Goal: Task Accomplishment & Management: Manage account settings

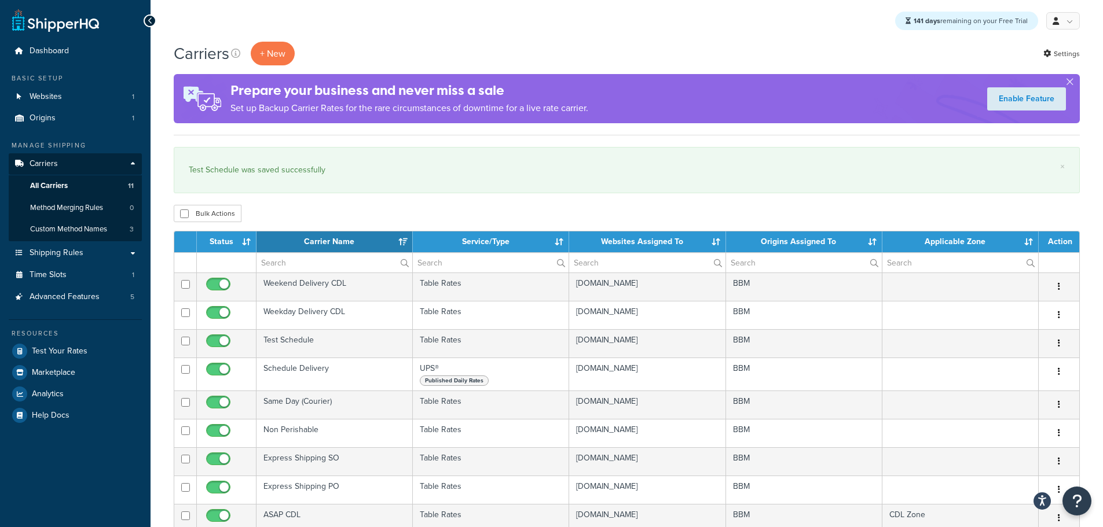
select select "15"
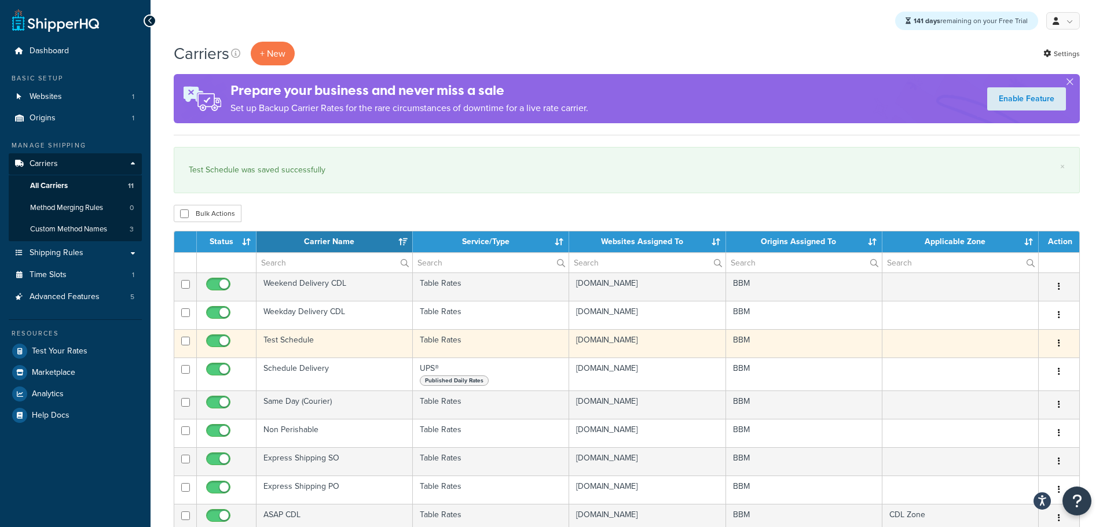
click at [294, 340] on td "Test Schedule" at bounding box center [334, 343] width 156 height 28
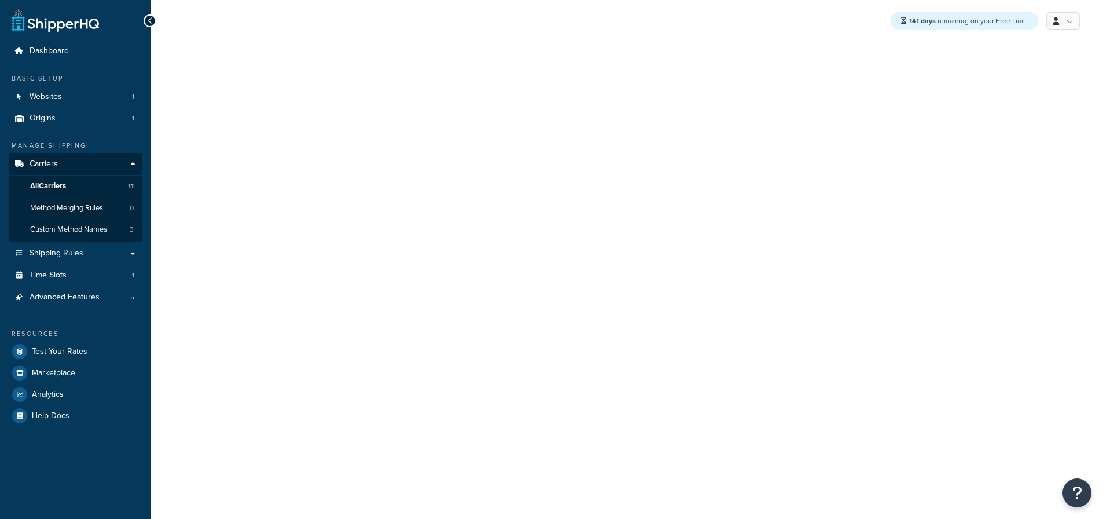
select select "25"
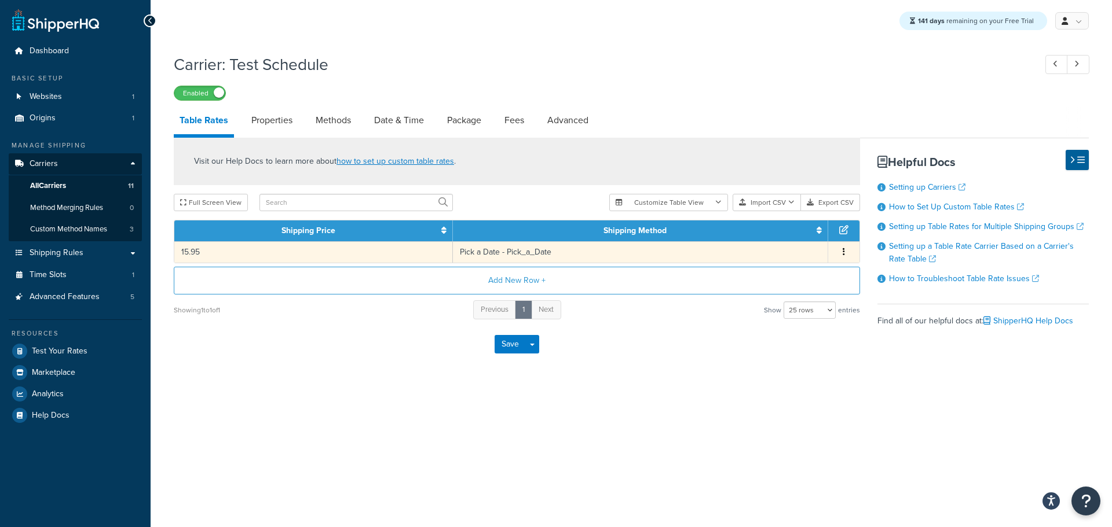
click at [405, 254] on td "15.95" at bounding box center [313, 251] width 278 height 21
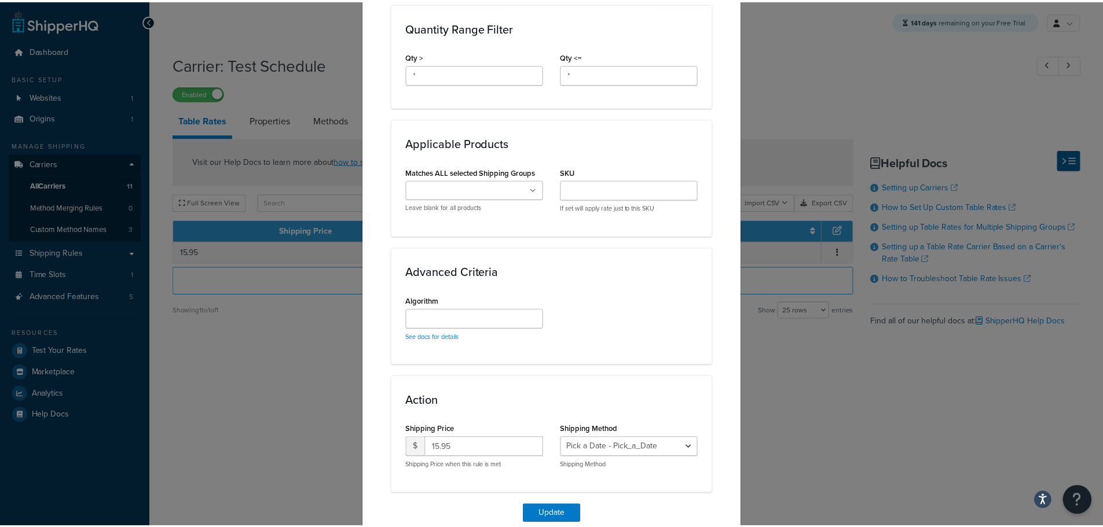
scroll to position [564, 0]
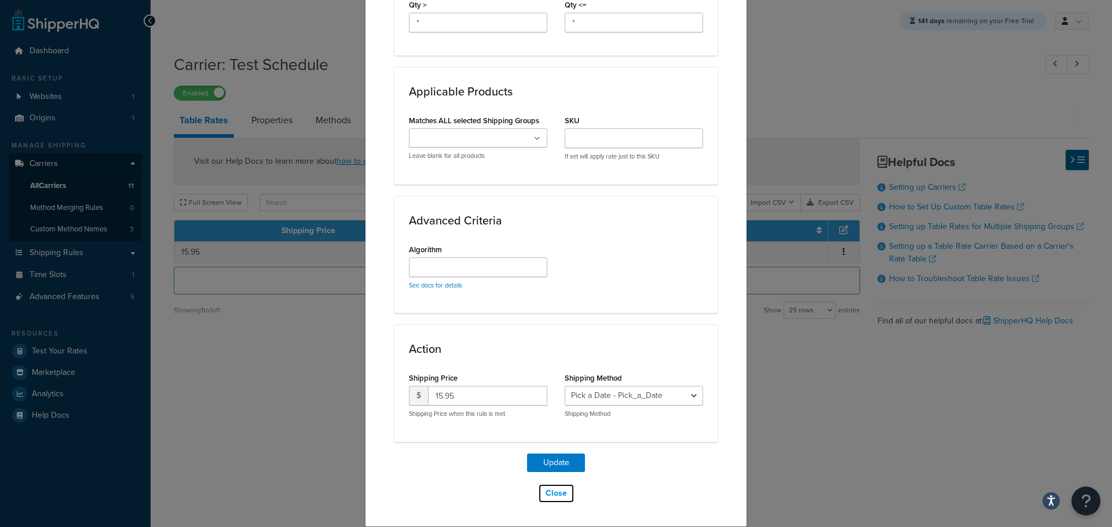
click at [557, 484] on button "Close" at bounding box center [556, 494] width 36 height 20
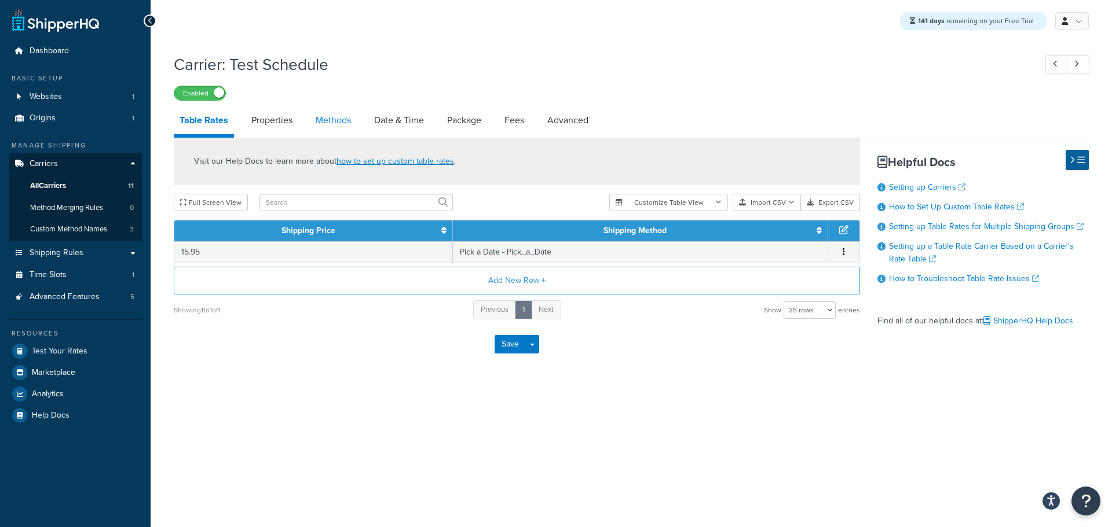
click at [345, 129] on link "Methods" at bounding box center [333, 121] width 47 height 28
select select "25"
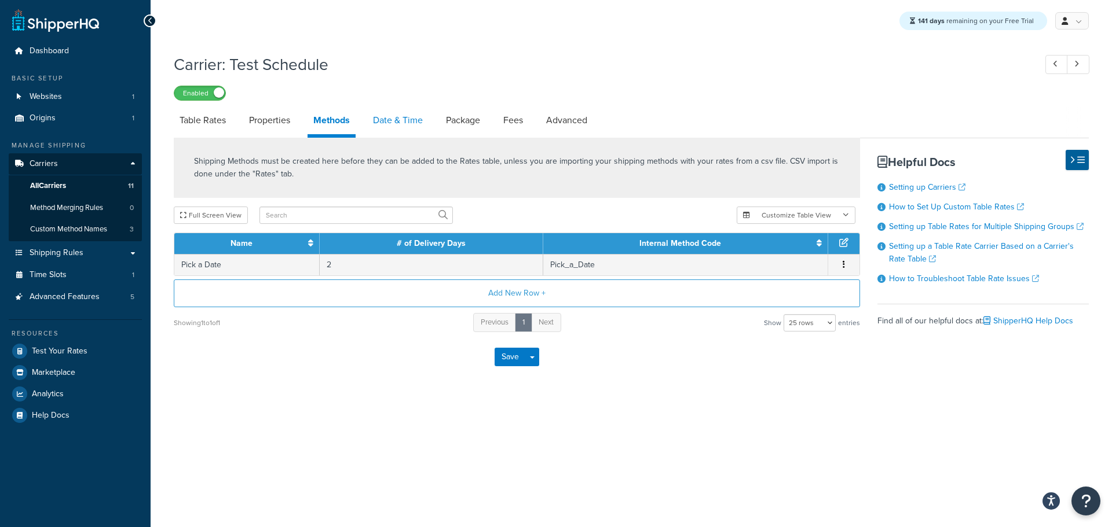
click at [385, 113] on link "Date & Time" at bounding box center [397, 121] width 61 height 28
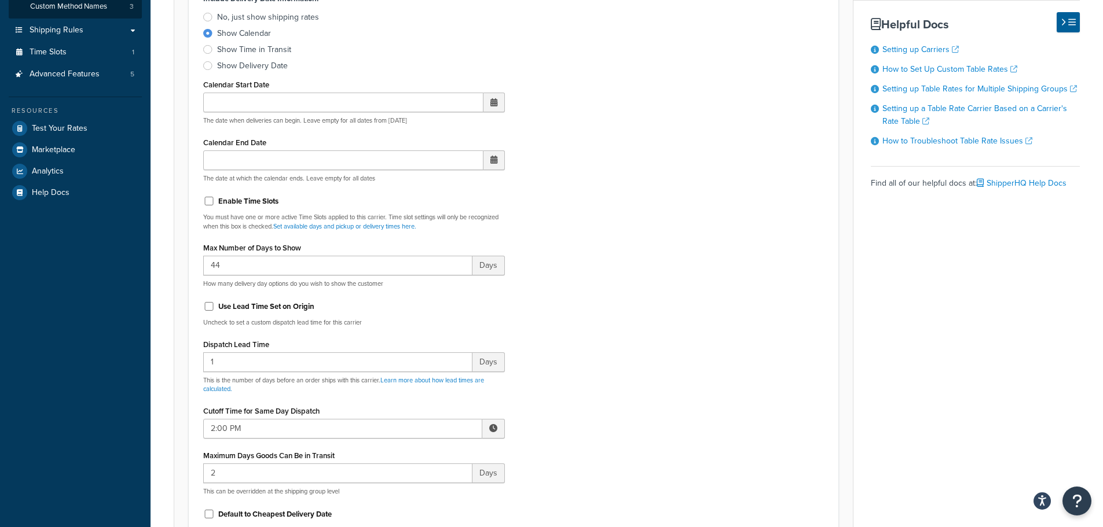
scroll to position [232, 0]
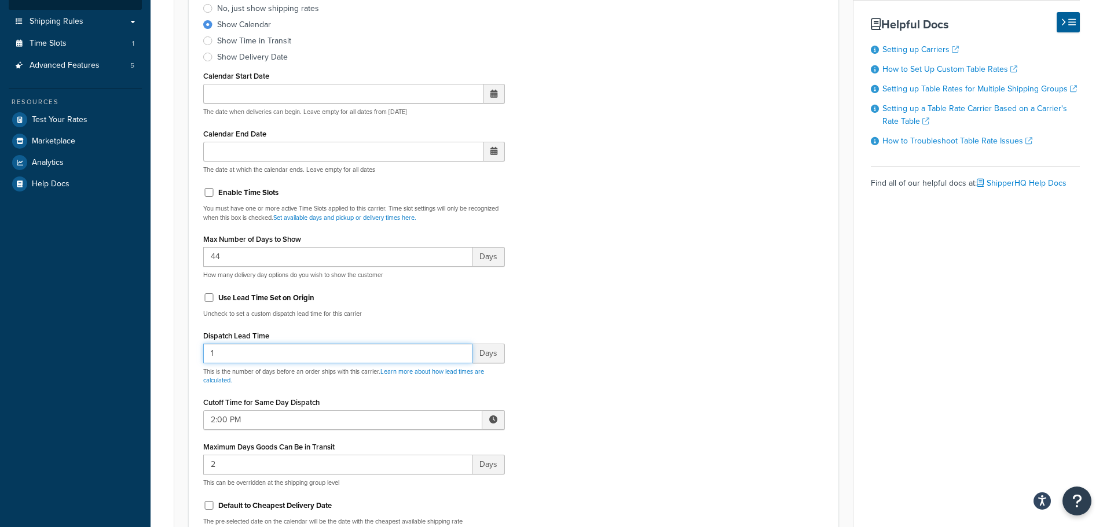
click at [144, 349] on div "Dashboard Basic Setup Websites 1 Origins 1 Manage Shipping Carriers Carriers Al…" at bounding box center [551, 503] width 1103 height 1470
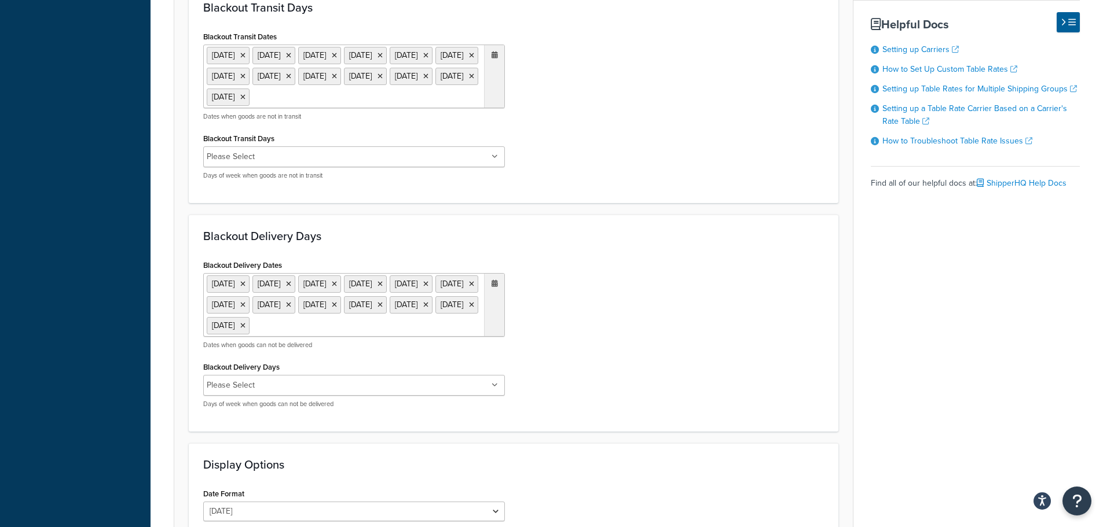
scroll to position [987, 0]
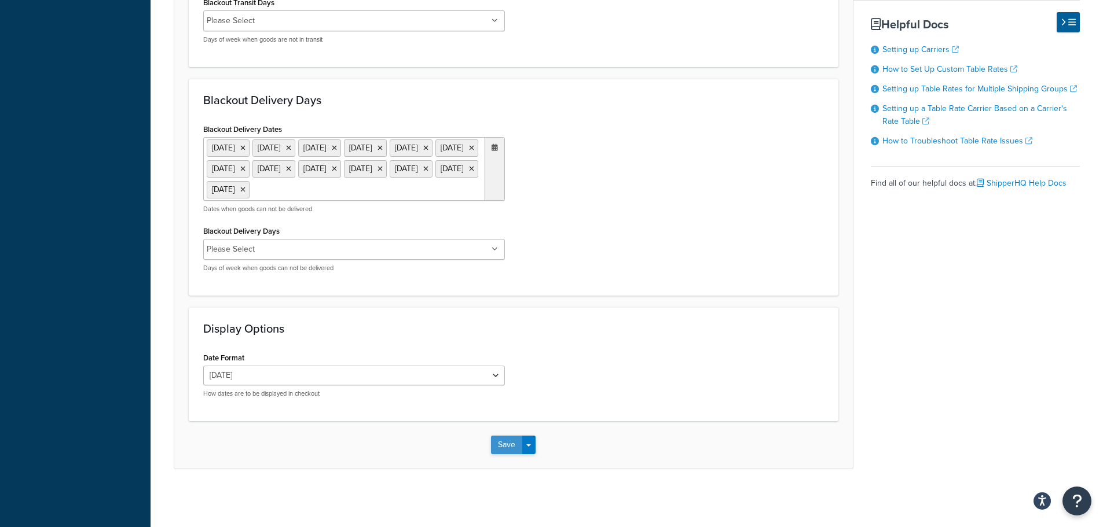
type input "2"
click at [501, 446] on button "Save" at bounding box center [506, 445] width 31 height 19
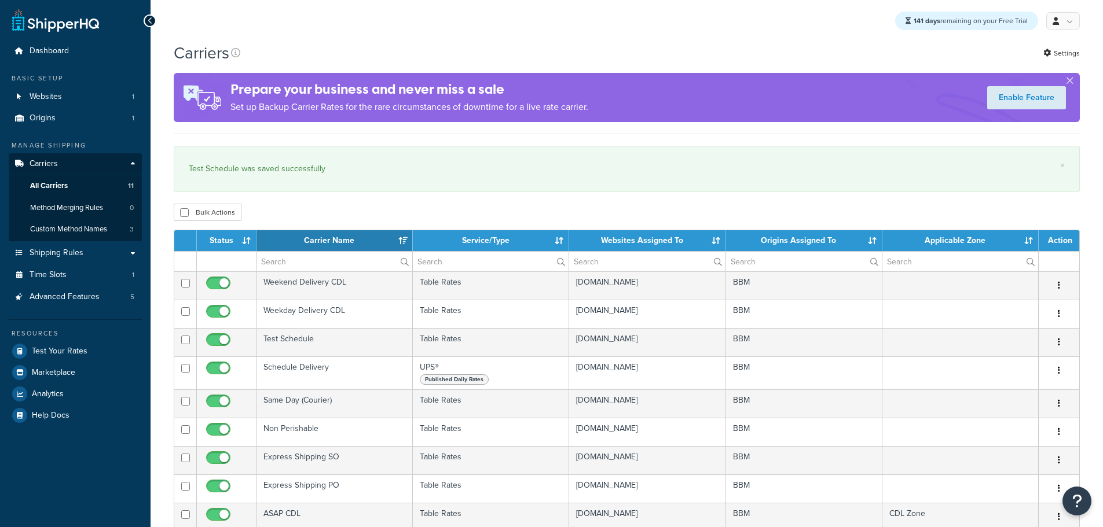
select select "15"
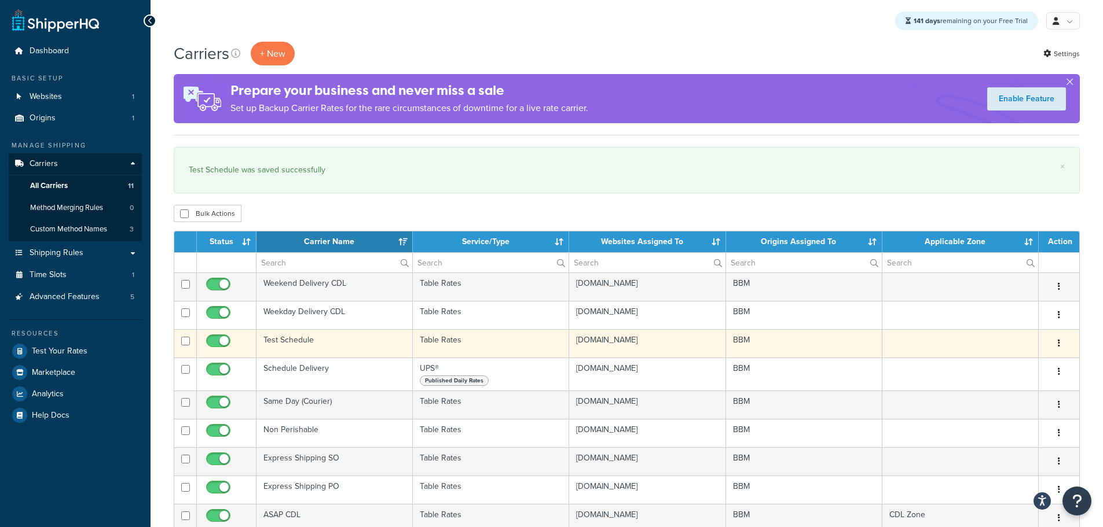
click at [283, 342] on td "Test Schedule" at bounding box center [334, 343] width 156 height 28
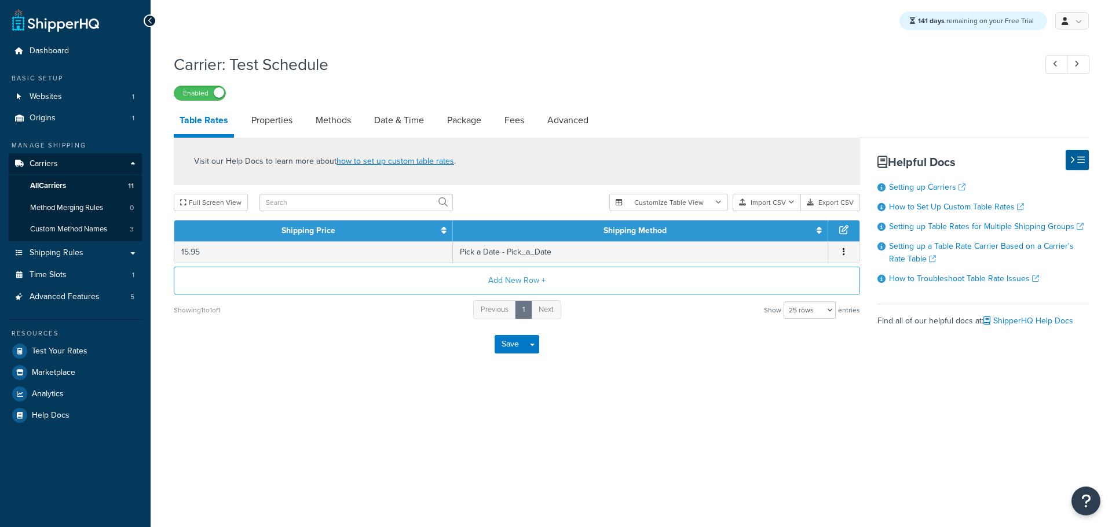
select select "25"
click at [340, 122] on link "Methods" at bounding box center [333, 121] width 47 height 28
select select "25"
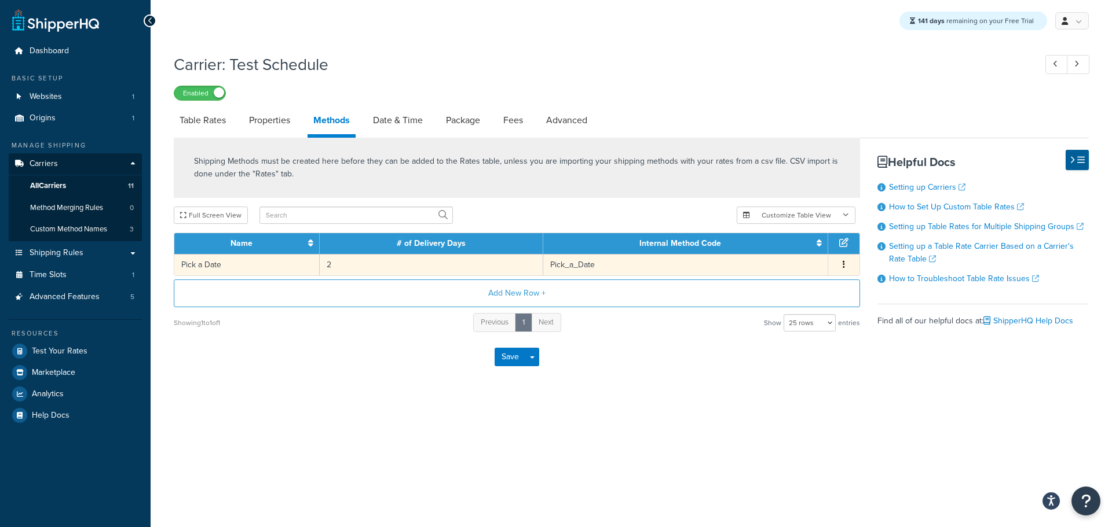
click at [324, 267] on td "2" at bounding box center [431, 264] width 223 height 21
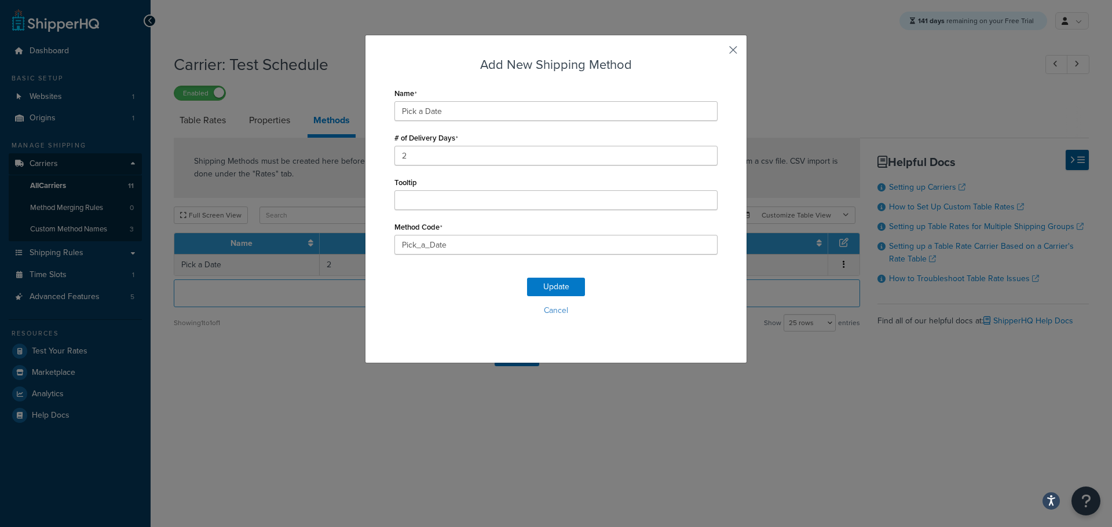
click at [717, 53] on button "button" at bounding box center [715, 54] width 3 height 3
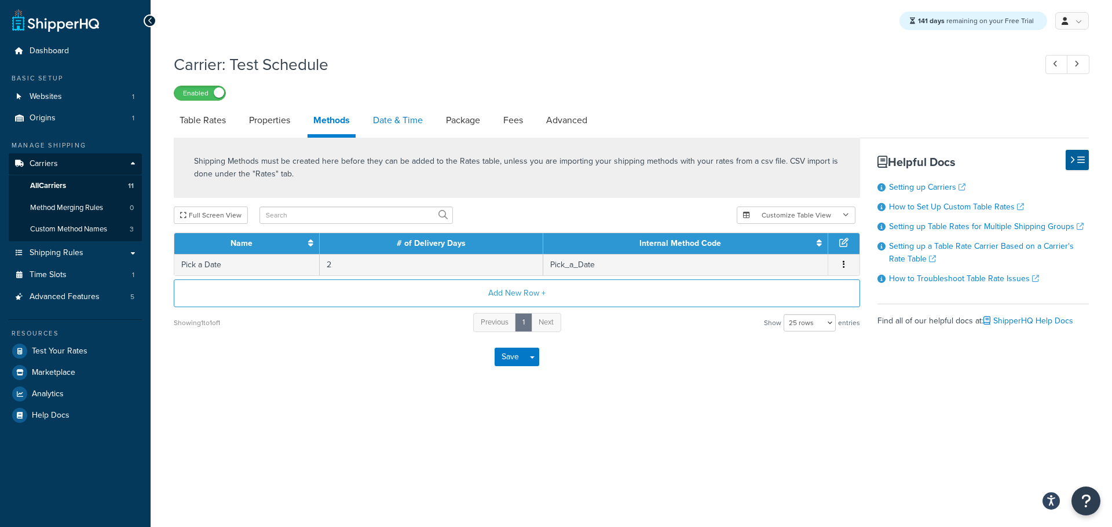
click at [401, 120] on link "Date & Time" at bounding box center [397, 121] width 61 height 28
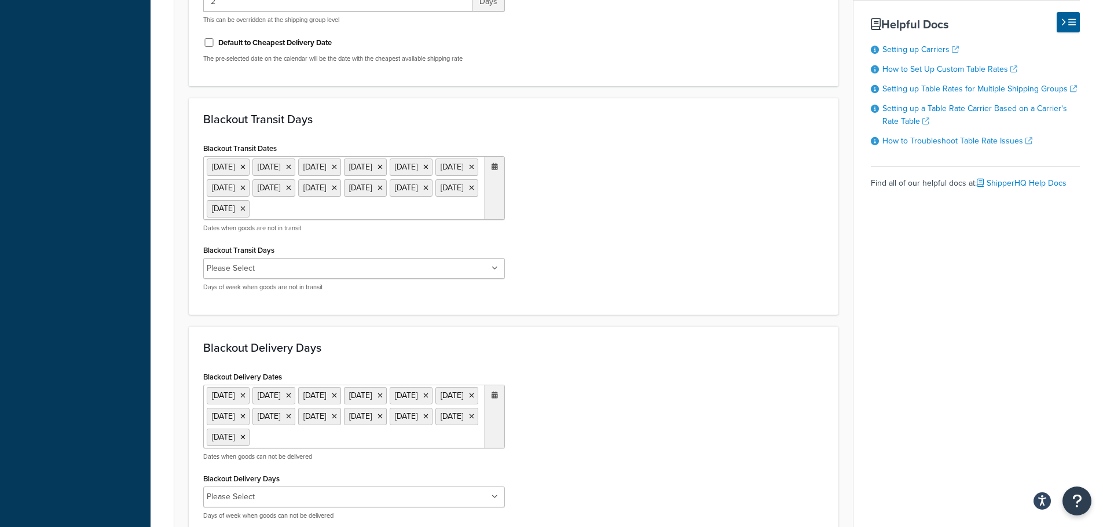
scroll to position [926, 0]
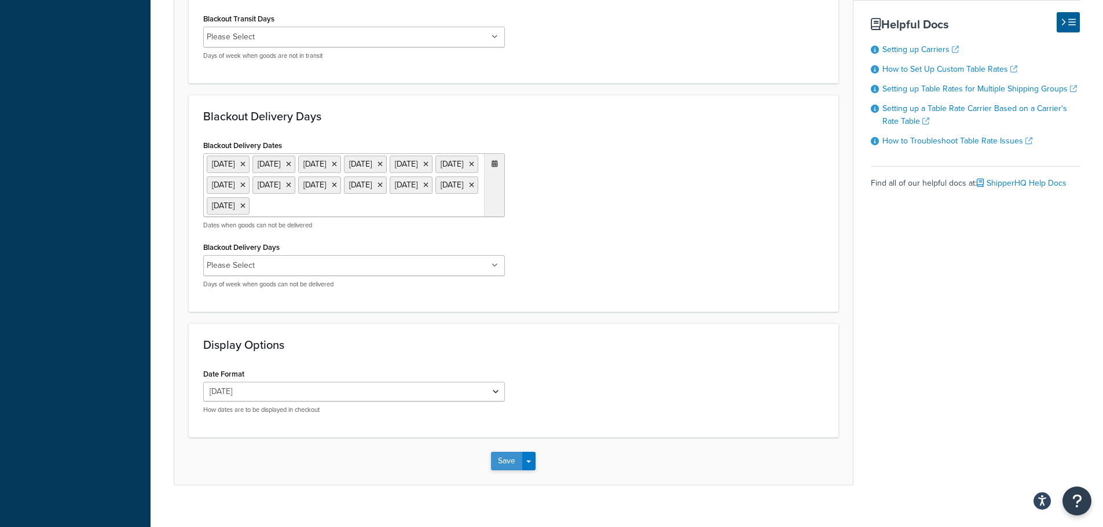
click at [501, 471] on button "Save" at bounding box center [506, 461] width 31 height 19
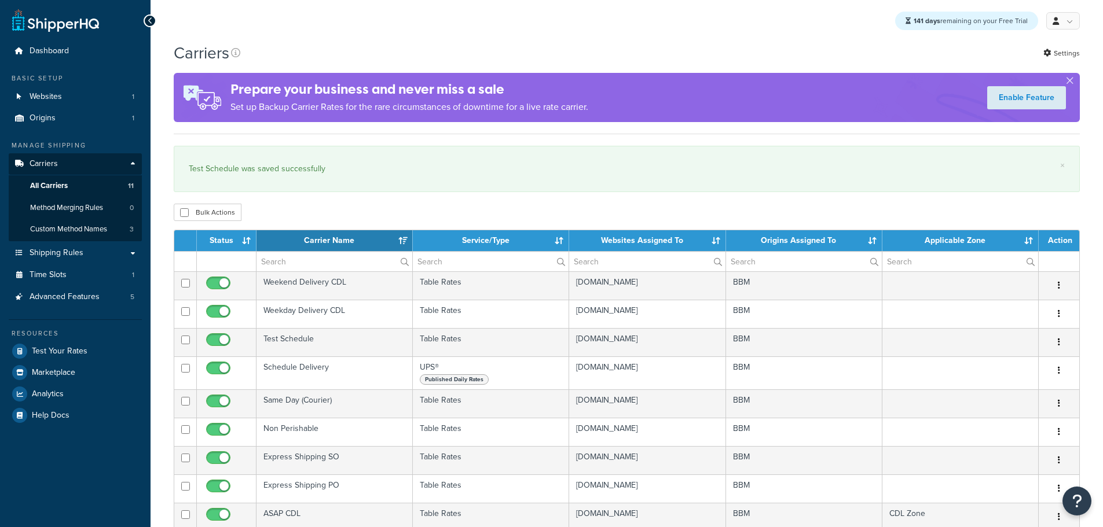
select select "15"
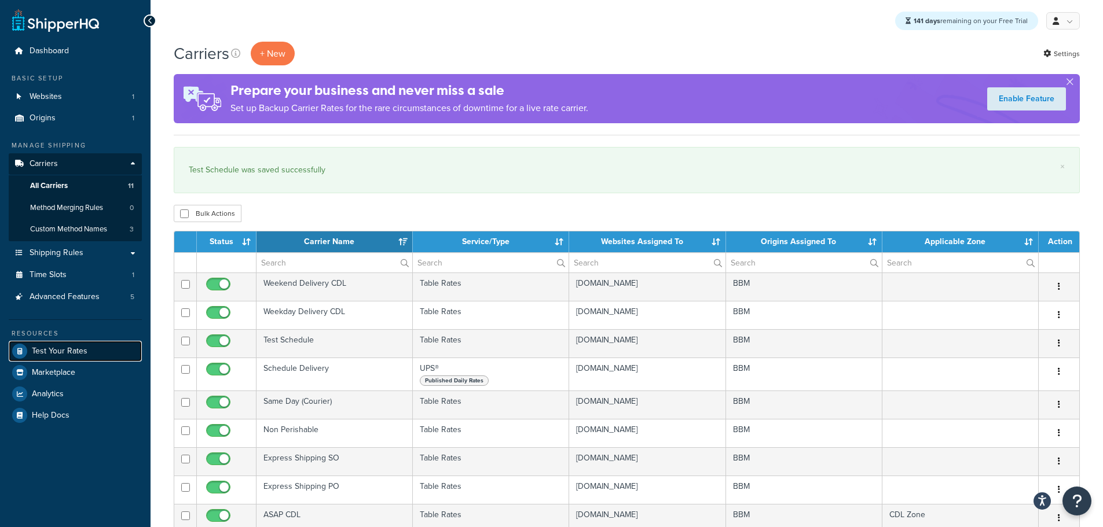
click at [65, 347] on span "Test Your Rates" at bounding box center [60, 352] width 56 height 10
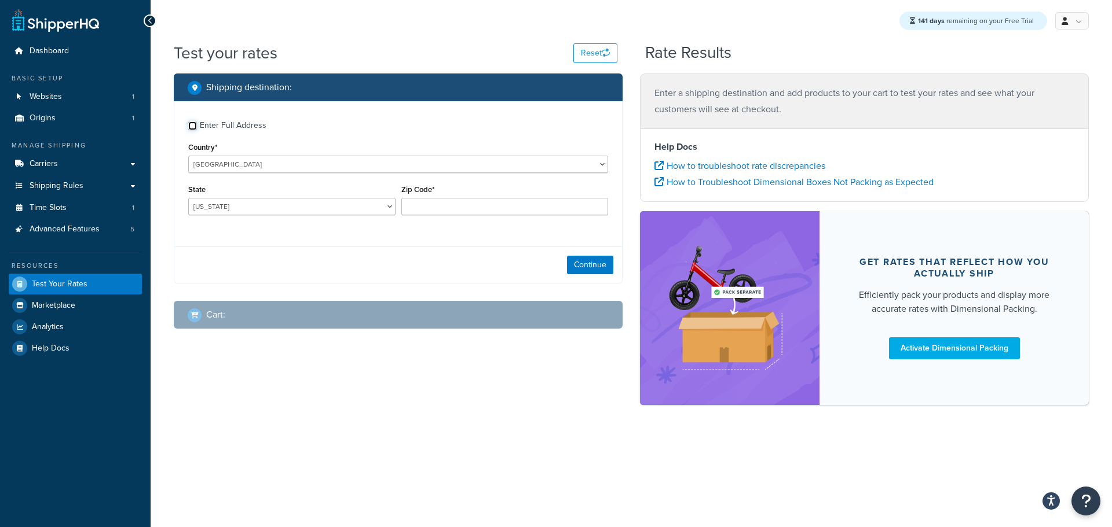
drag, startPoint x: 193, startPoint y: 124, endPoint x: 193, endPoint y: 131, distance: 6.9
click at [192, 125] on input "Enter Full Address" at bounding box center [192, 126] width 9 height 9
checkbox input "true"
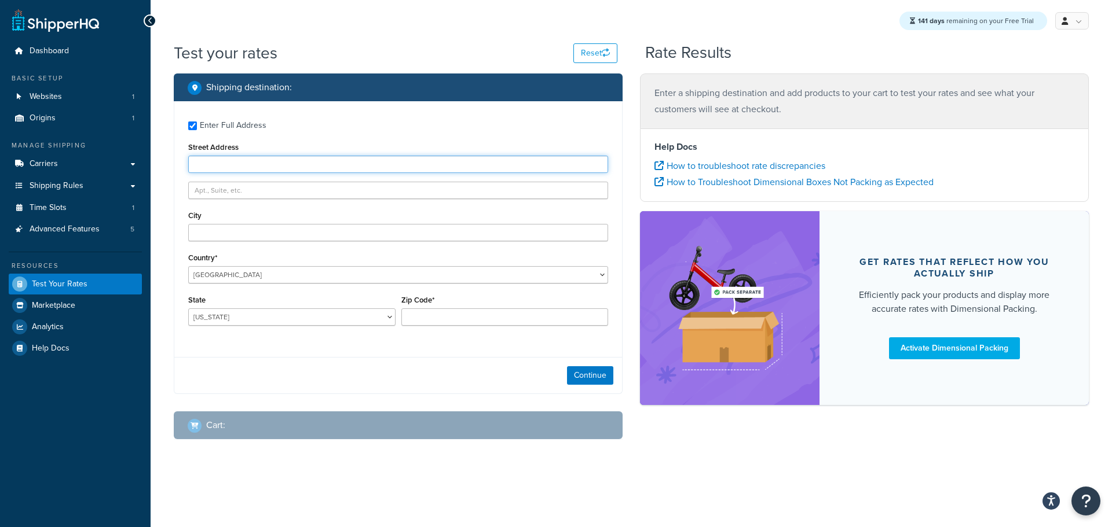
click at [229, 168] on input "Street Address" at bounding box center [398, 164] width 420 height 17
type input "103 Coachmans Trail"
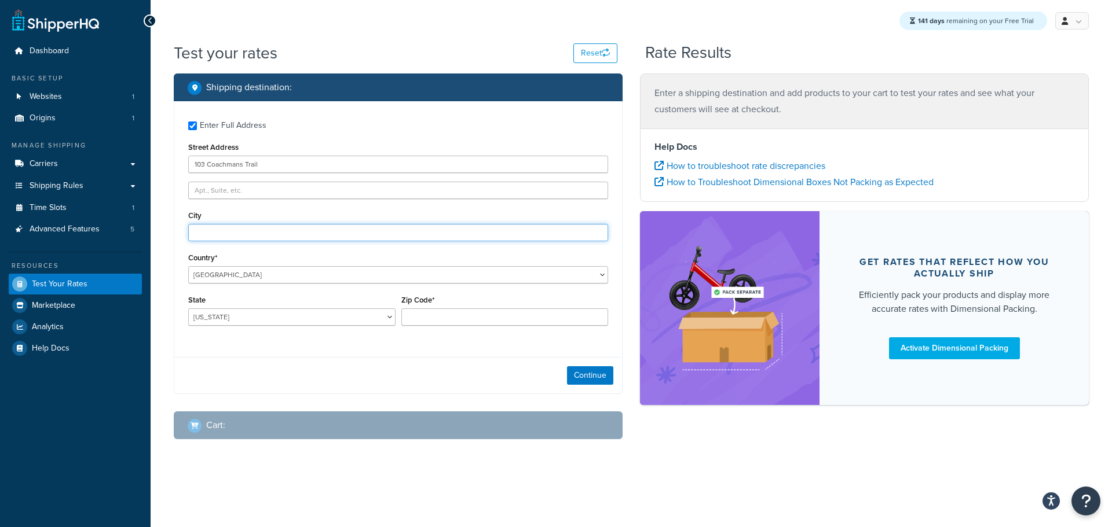
type input "Asheville"
select select "NC"
type input "28803"
click at [581, 378] on button "Continue" at bounding box center [590, 375] width 46 height 19
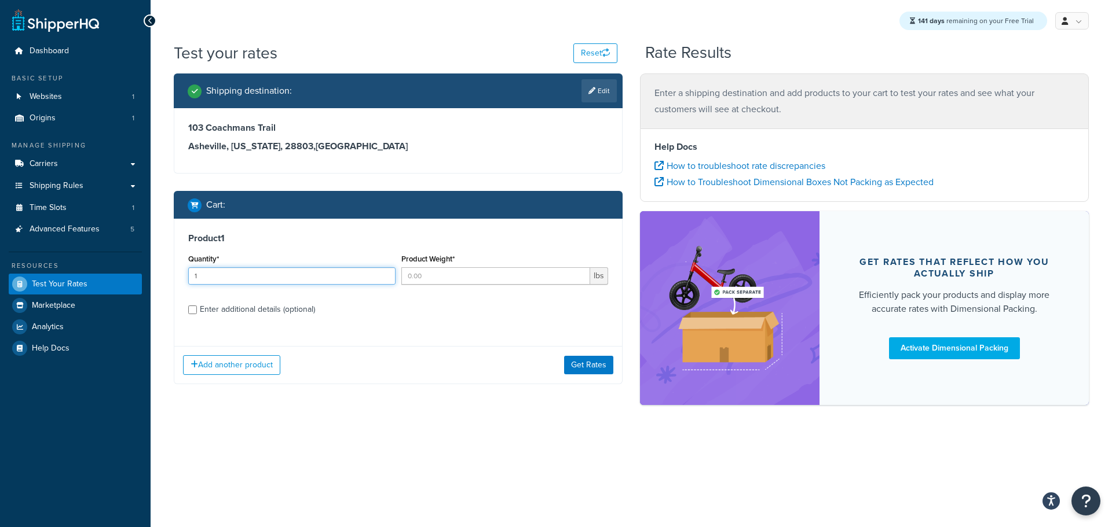
type input "1"
click at [386, 273] on input "1" at bounding box center [291, 275] width 207 height 17
type input "1"
click at [578, 272] on input "1" at bounding box center [495, 275] width 189 height 17
click at [591, 366] on button "Get Rates" at bounding box center [588, 365] width 49 height 19
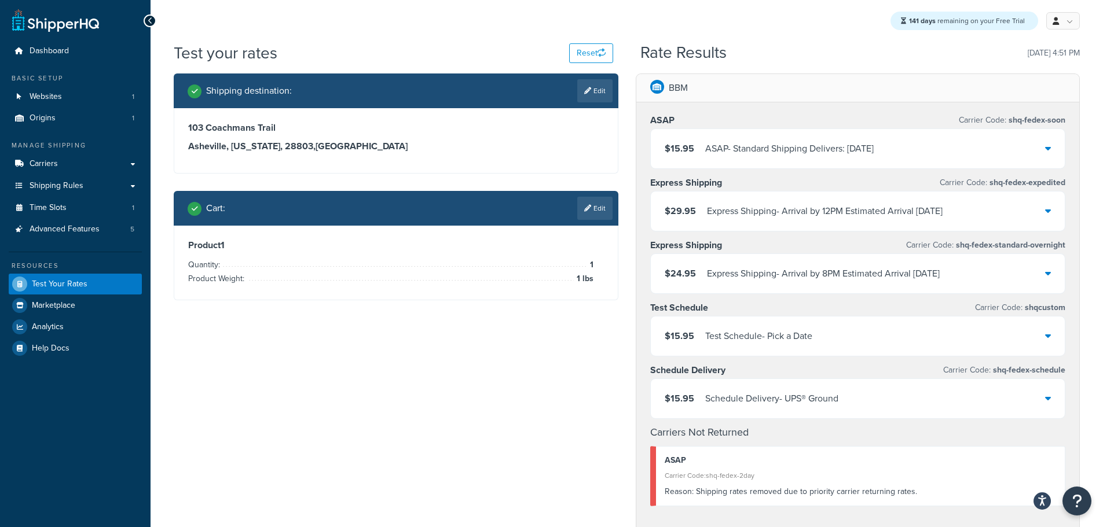
click at [1050, 339] on icon at bounding box center [1048, 335] width 6 height 9
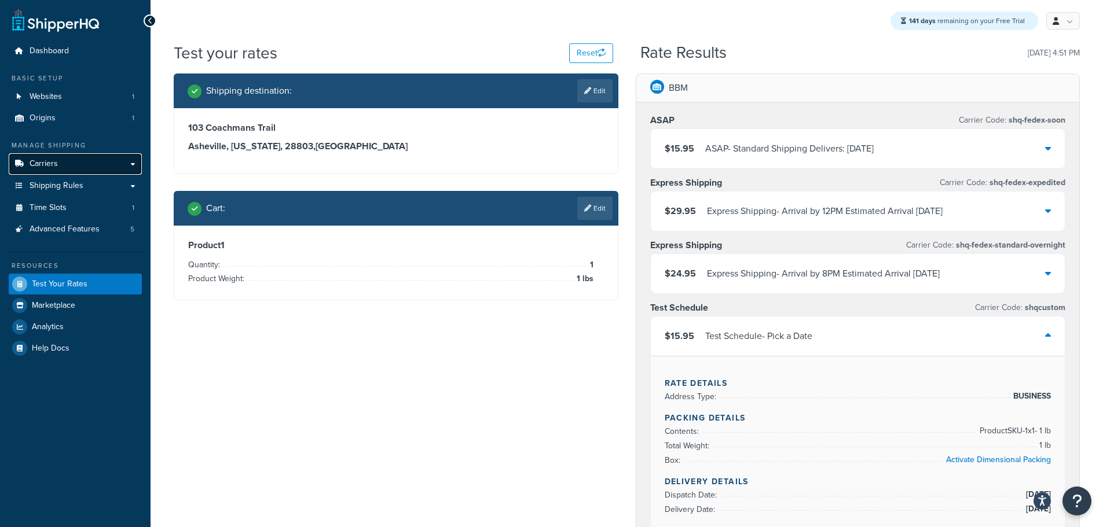
click at [57, 167] on link "Carriers" at bounding box center [75, 163] width 133 height 21
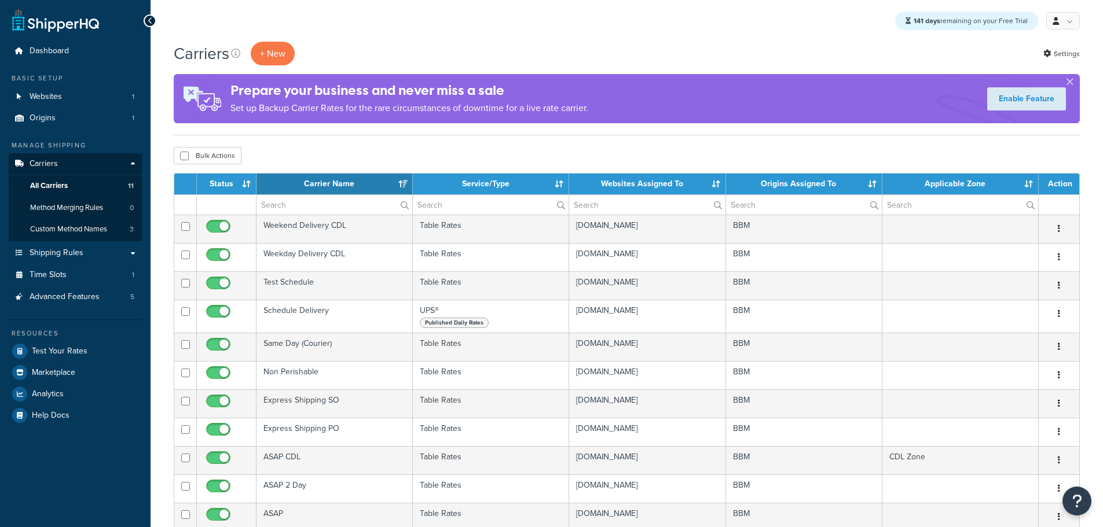
select select "15"
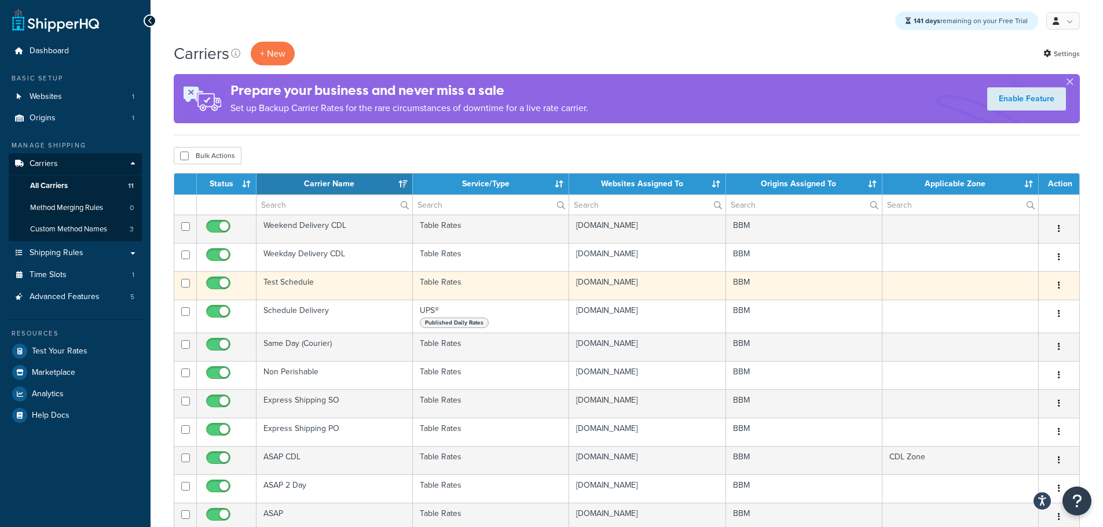
click at [283, 281] on td "Test Schedule" at bounding box center [334, 286] width 156 height 28
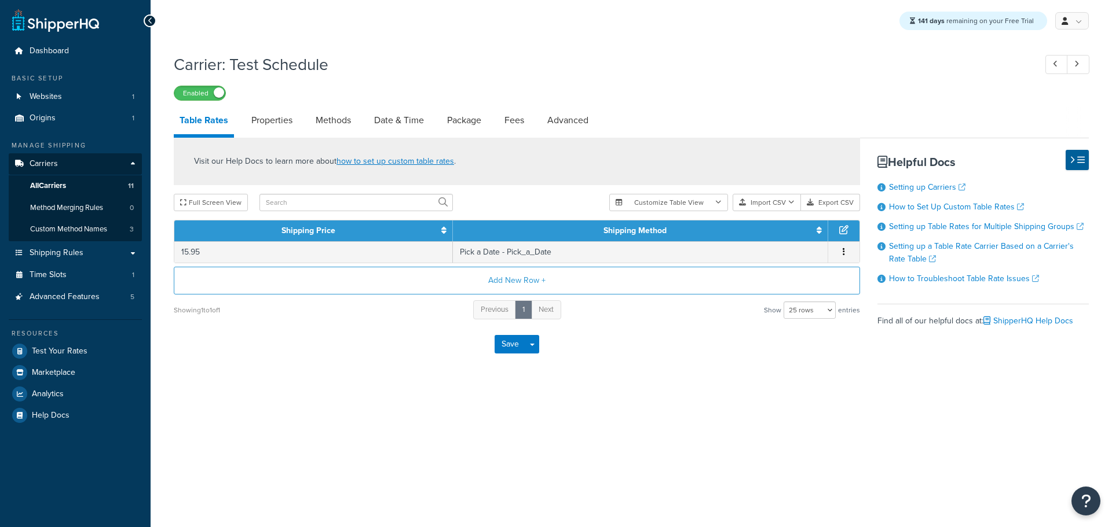
select select "25"
click at [336, 118] on link "Methods" at bounding box center [333, 121] width 47 height 28
select select "25"
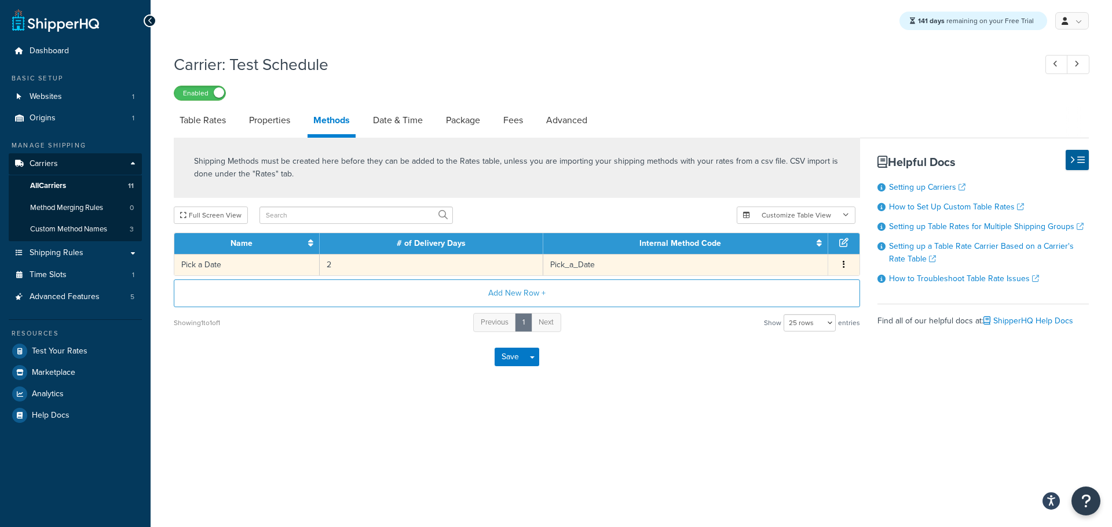
click at [283, 270] on td "Pick a Date" at bounding box center [246, 264] width 145 height 21
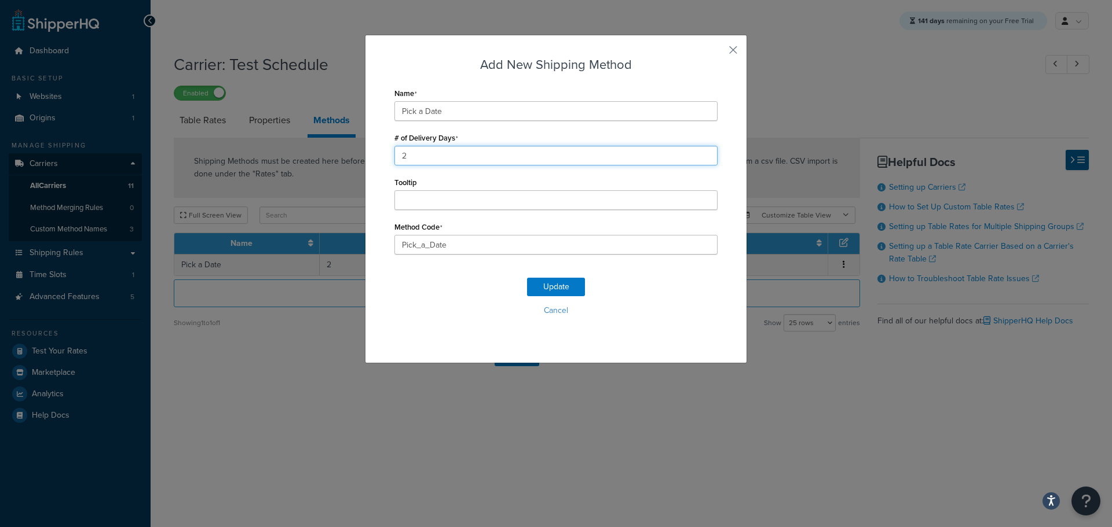
drag, startPoint x: 383, startPoint y: 152, endPoint x: 333, endPoint y: 153, distance: 50.4
click at [340, 153] on div "Add New Shipping Method Name Pick a Date # of Delivery Days 2 Tooltip Method Co…" at bounding box center [556, 263] width 1112 height 527
type input "1"
click at [556, 287] on button "Update" at bounding box center [556, 287] width 58 height 19
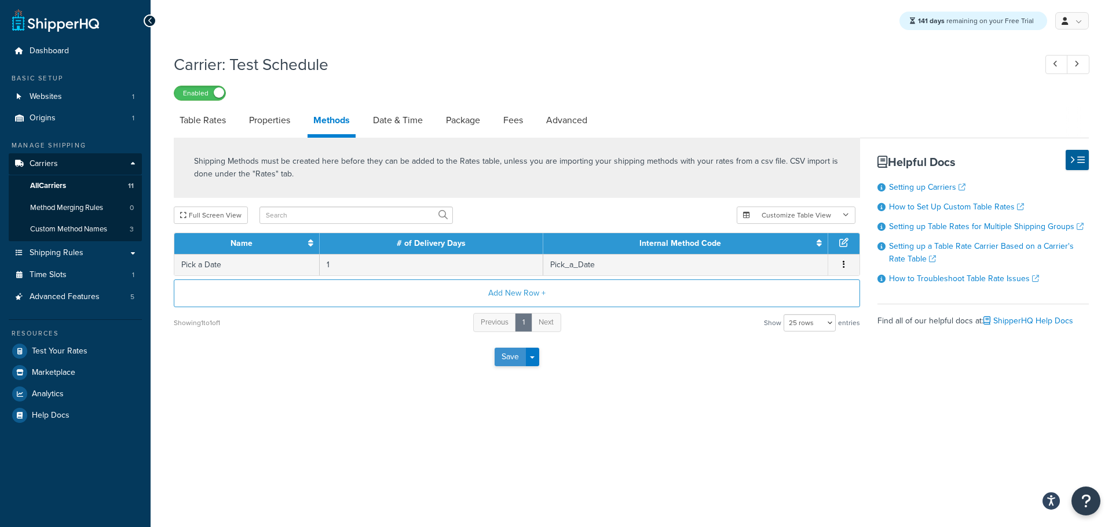
click at [510, 362] on button "Save" at bounding box center [509, 357] width 31 height 19
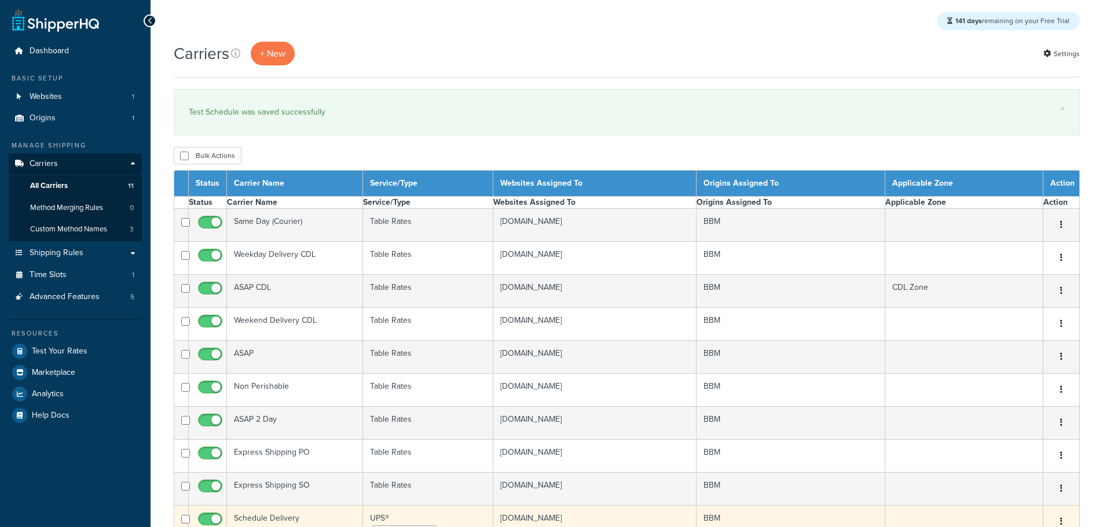
select select "15"
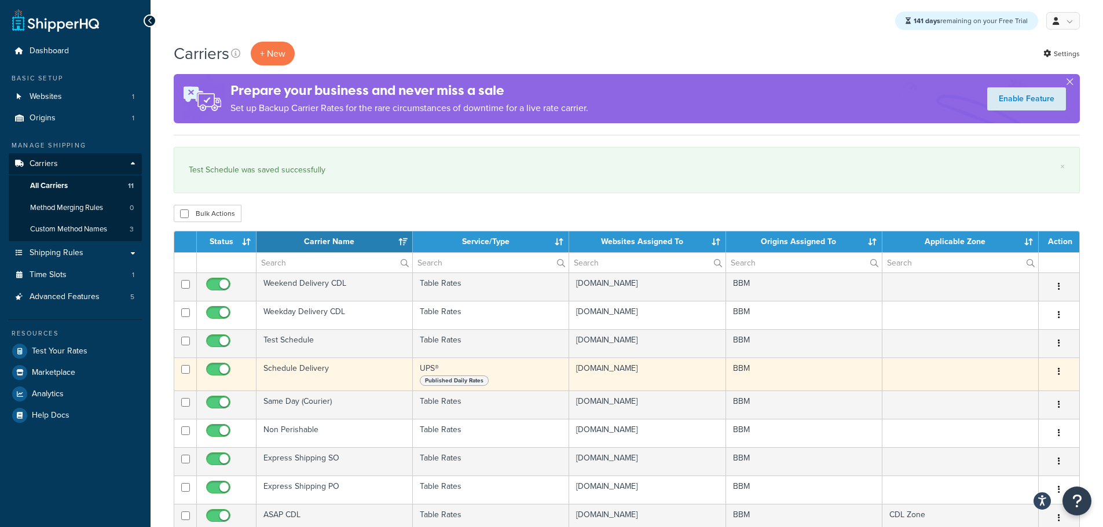
click at [293, 366] on td "Schedule Delivery" at bounding box center [334, 374] width 156 height 33
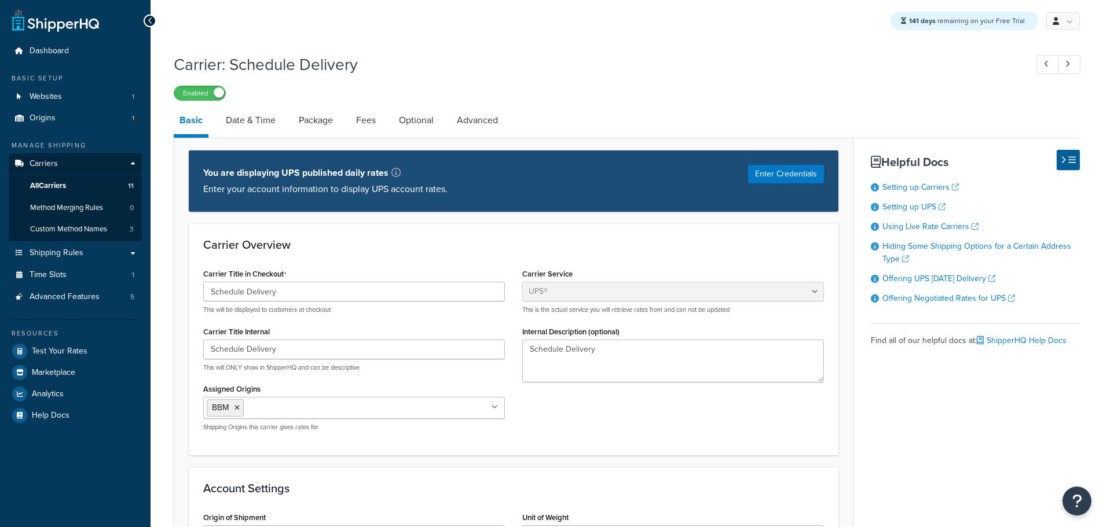
select select "ups"
click at [47, 178] on link "All Carriers 11" at bounding box center [75, 185] width 133 height 21
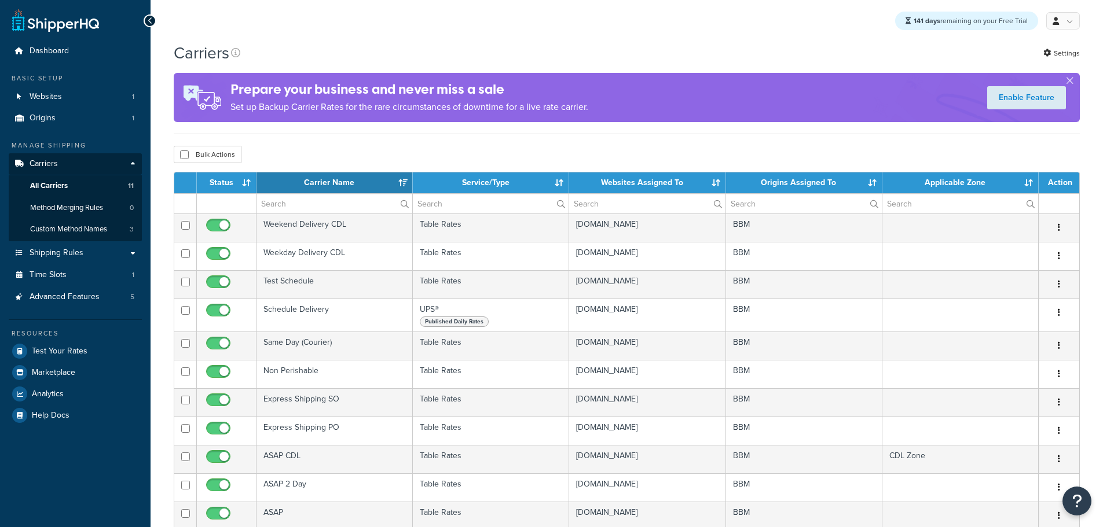
select select "15"
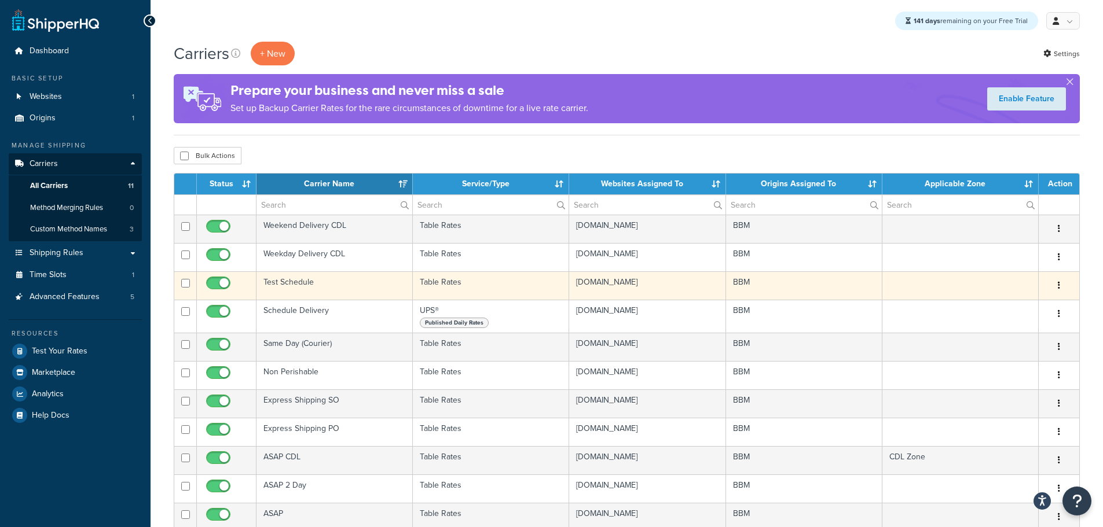
click at [301, 283] on td "Test Schedule" at bounding box center [334, 286] width 156 height 28
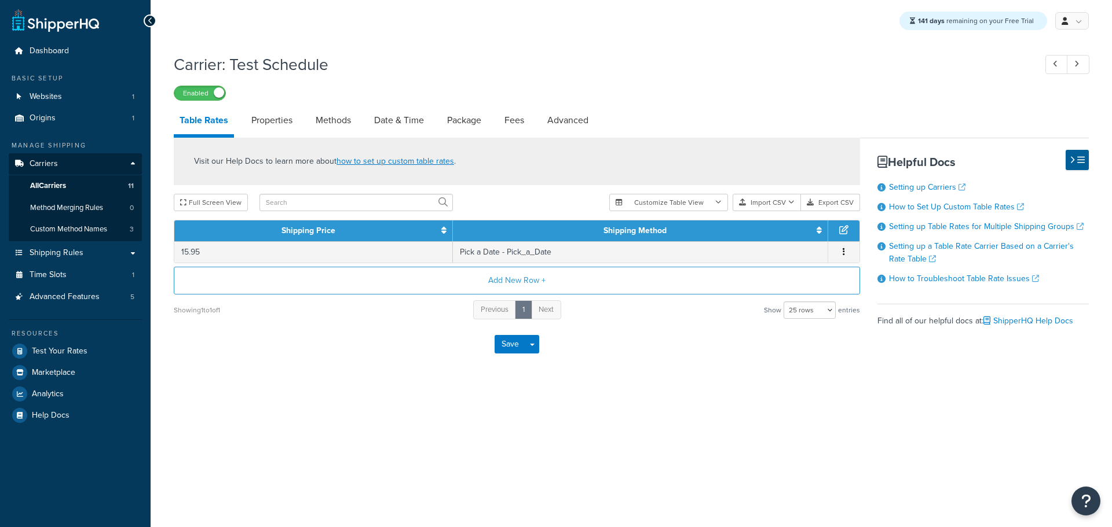
select select "25"
click at [394, 122] on link "Date & Time" at bounding box center [398, 121] width 61 height 28
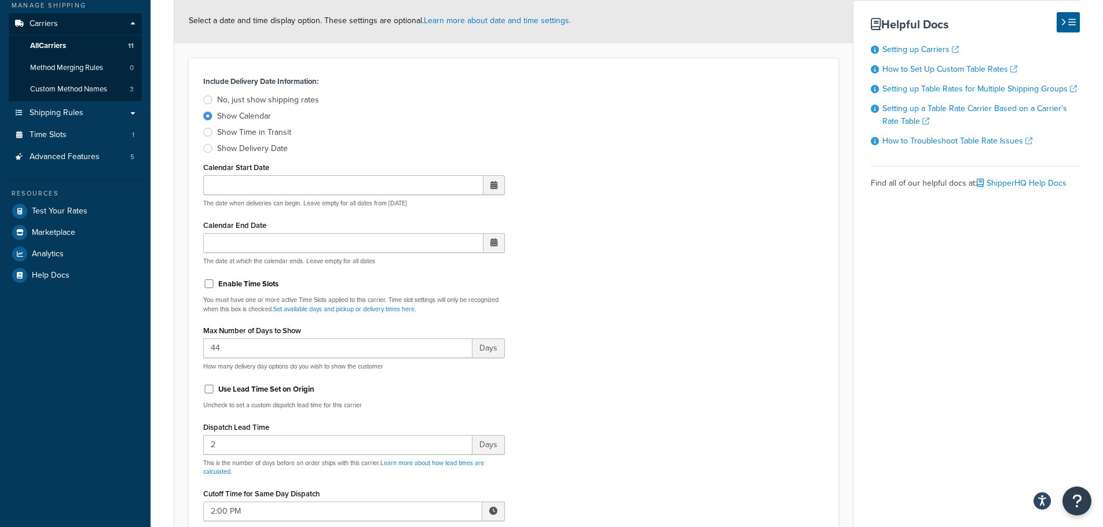
scroll to position [174, 0]
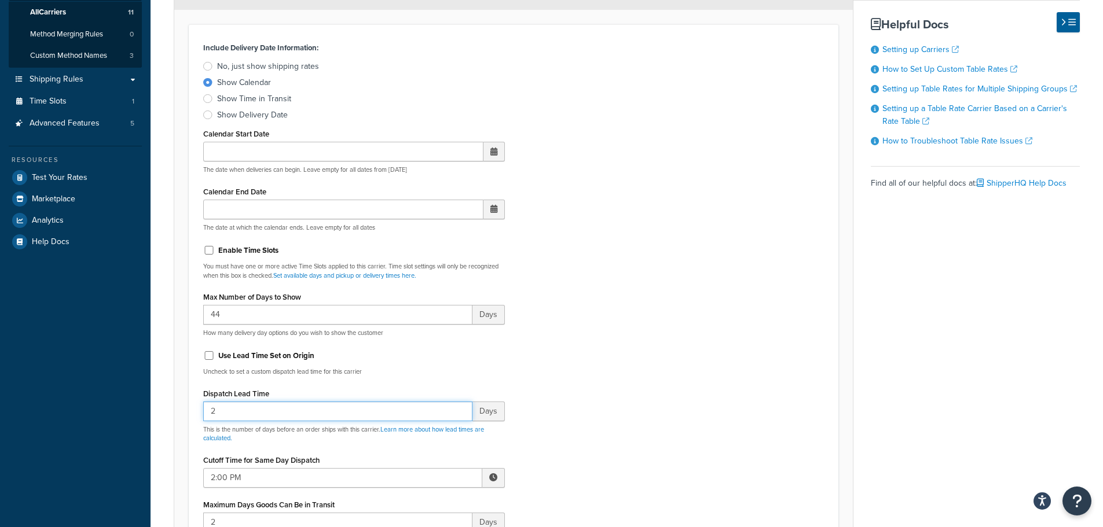
drag, startPoint x: 186, startPoint y: 411, endPoint x: 151, endPoint y: 409, distance: 35.9
type input "0"
click at [567, 322] on div "Include Delivery Date Information: No, just show shipping rates Show Calendar S…" at bounding box center [514, 316] width 638 height 554
drag, startPoint x: 233, startPoint y: 412, endPoint x: 150, endPoint y: 405, distance: 83.7
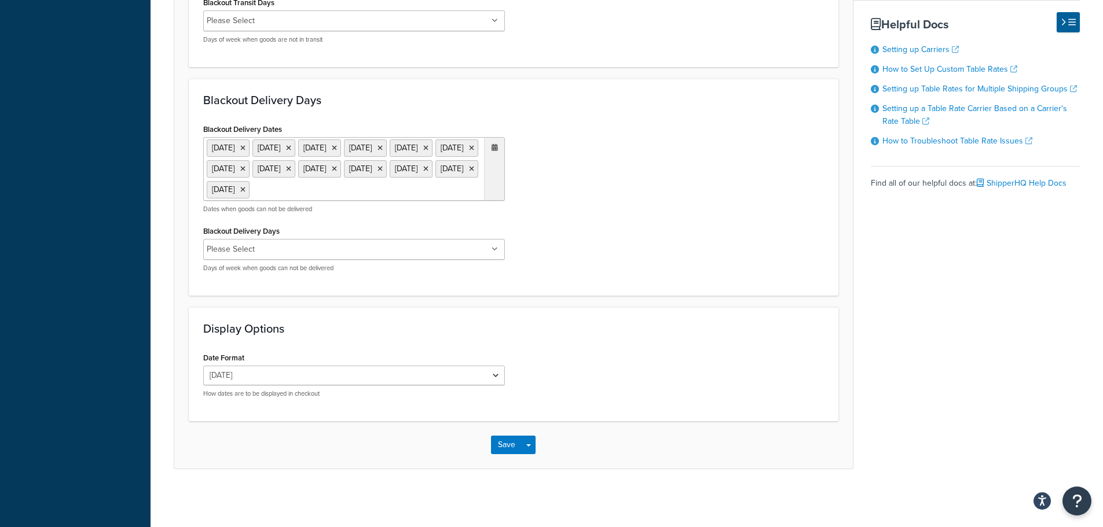
scroll to position [987, 0]
type input "1"
click at [503, 440] on button "Save" at bounding box center [506, 445] width 31 height 19
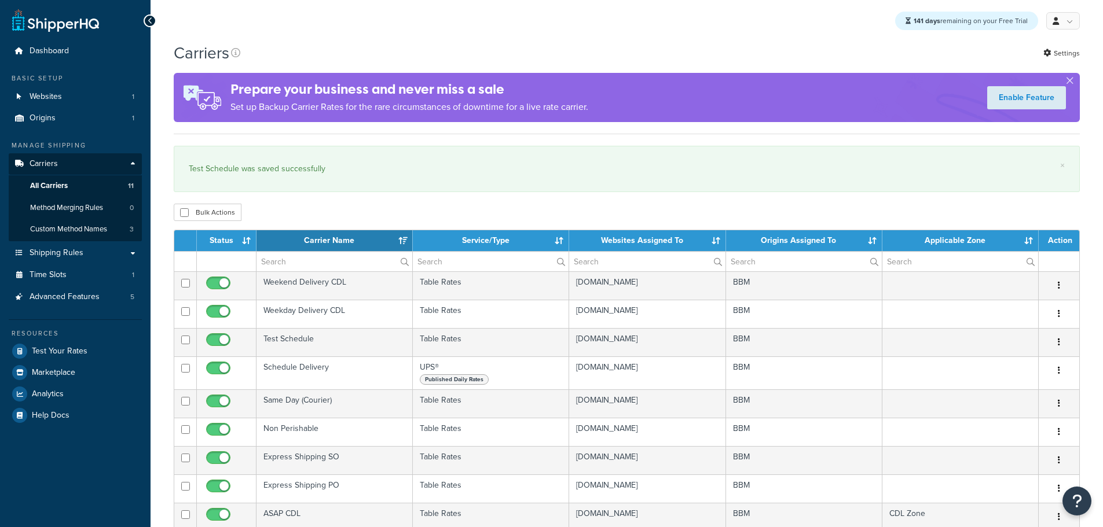
select select "15"
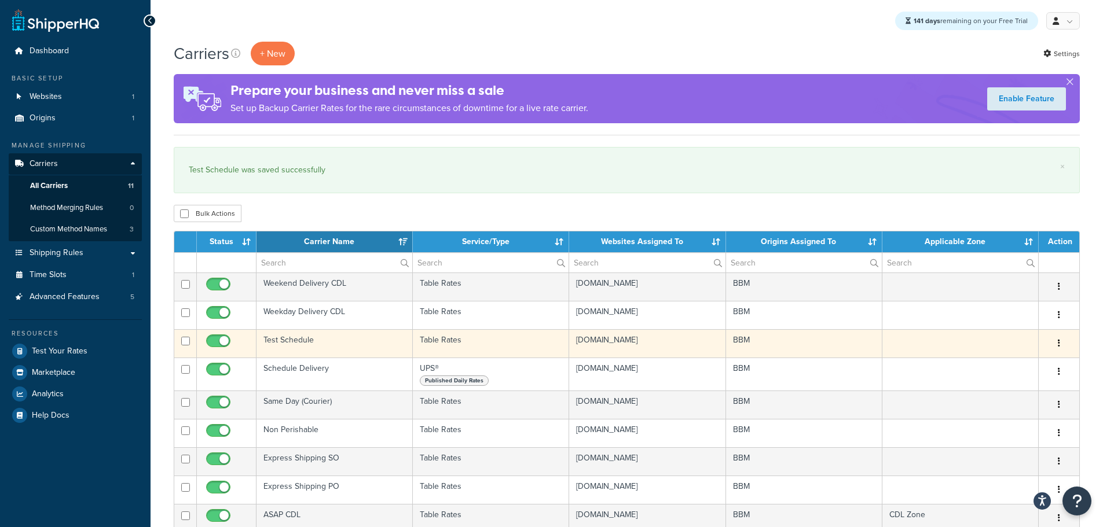
click at [296, 342] on td "Test Schedule" at bounding box center [334, 343] width 156 height 28
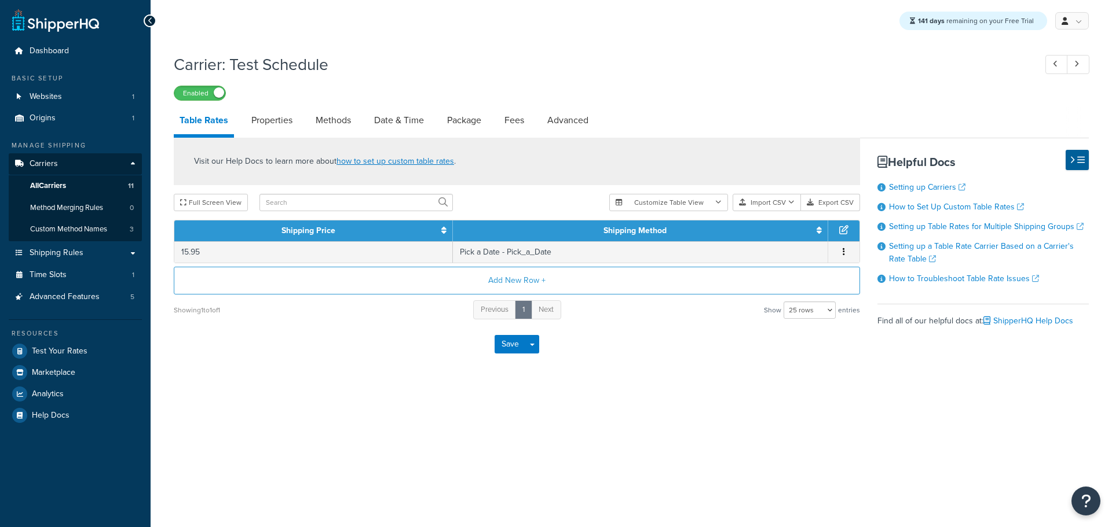
select select "25"
click at [275, 120] on link "Properties" at bounding box center [271, 121] width 53 height 28
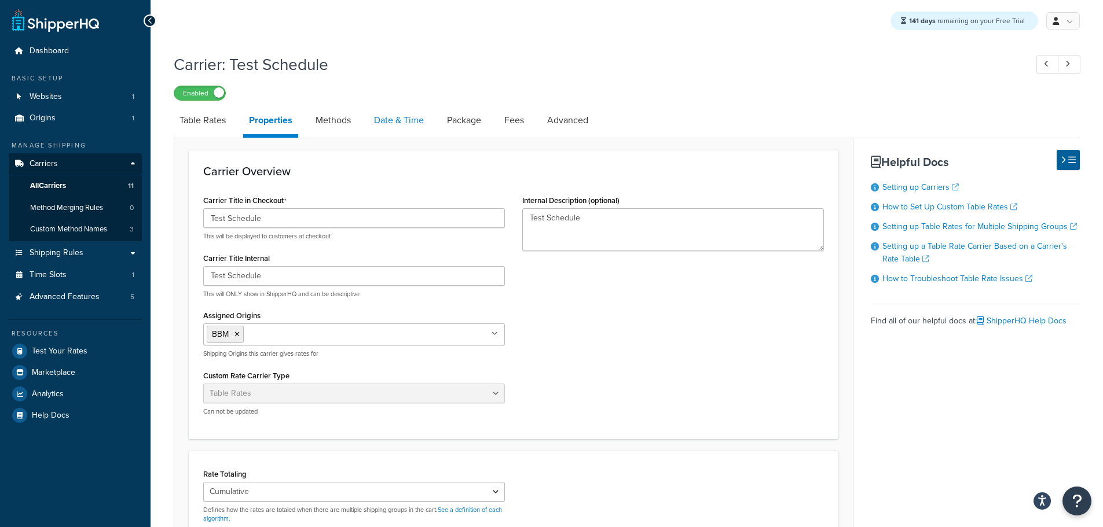
click at [385, 121] on link "Date & Time" at bounding box center [398, 121] width 61 height 28
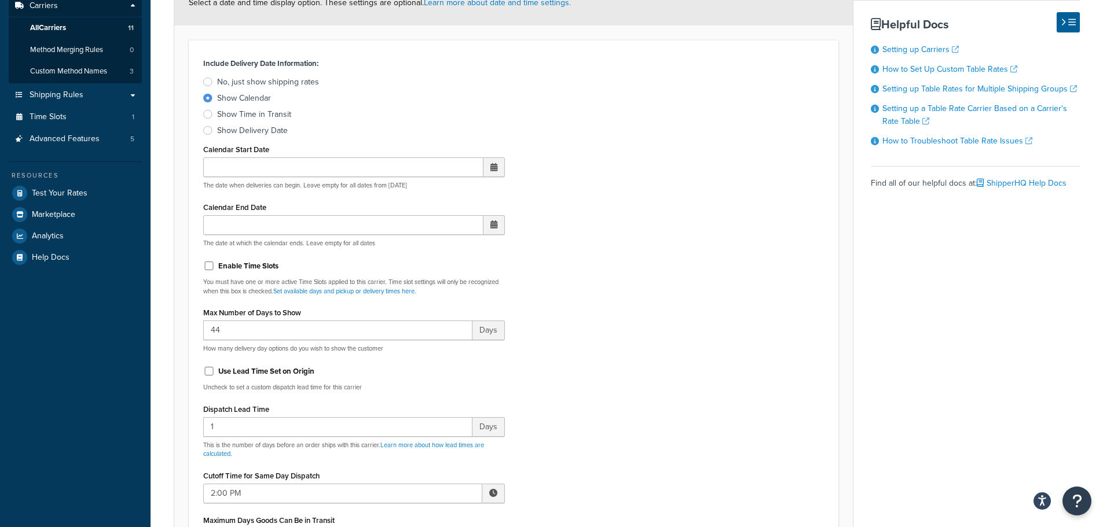
scroll to position [174, 0]
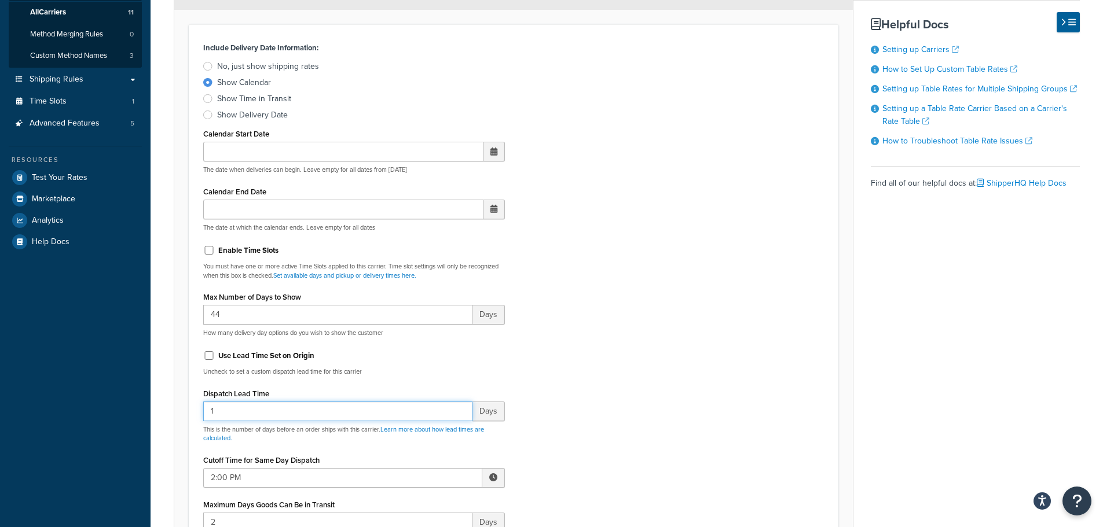
drag, startPoint x: 263, startPoint y: 412, endPoint x: 126, endPoint y: 408, distance: 137.3
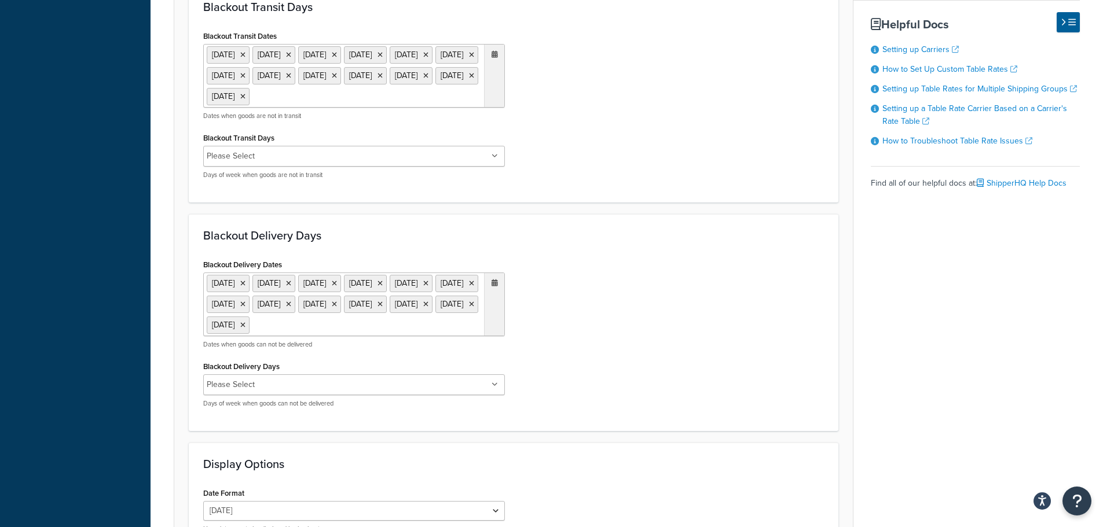
scroll to position [984, 0]
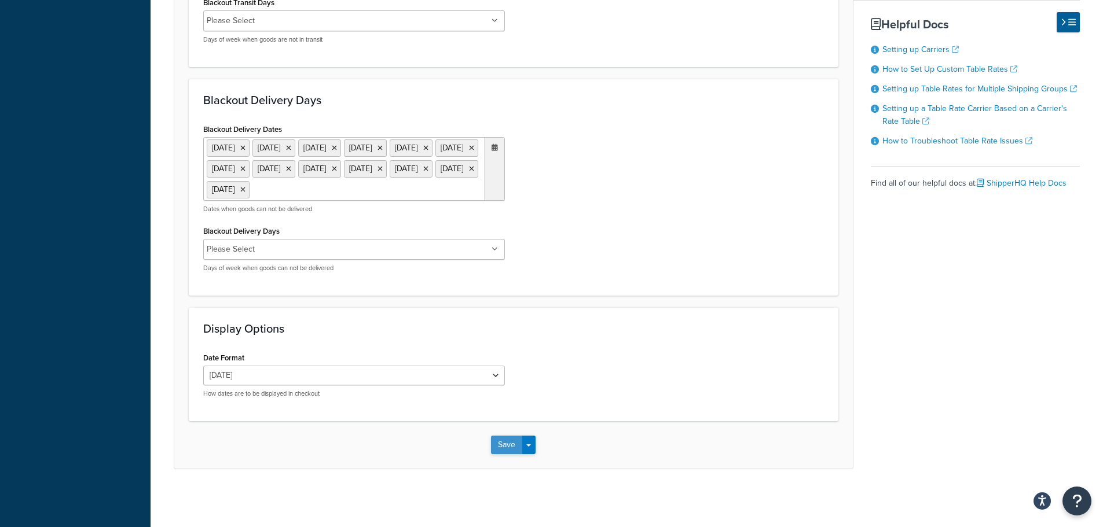
type input "2"
click at [504, 448] on button "Save" at bounding box center [506, 445] width 31 height 19
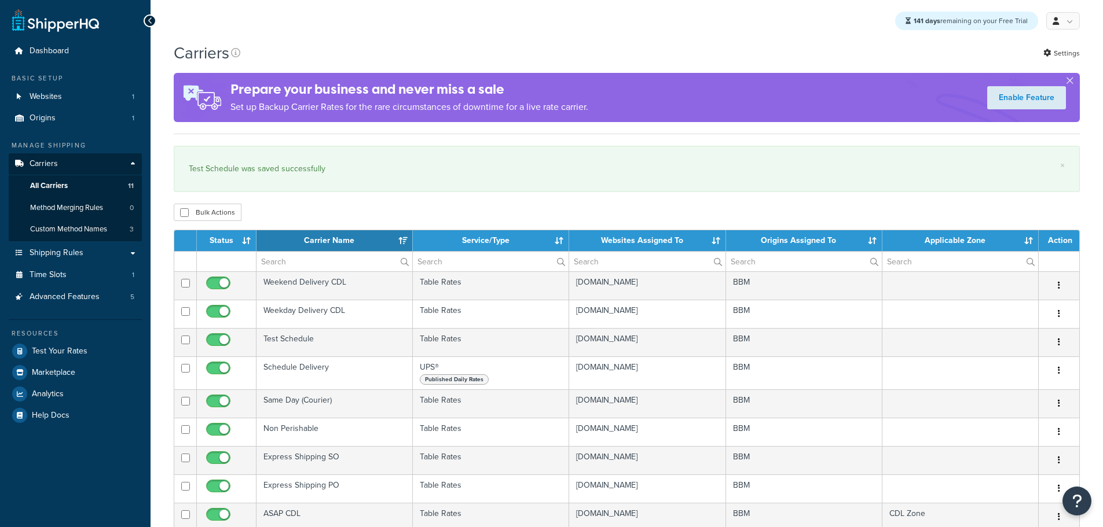
select select "15"
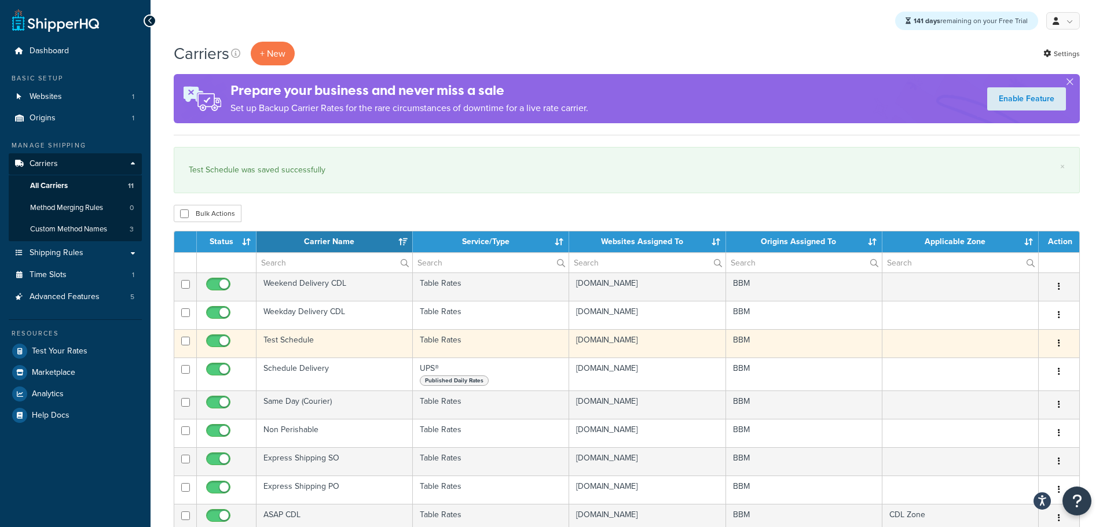
click at [302, 342] on td "Test Schedule" at bounding box center [334, 343] width 156 height 28
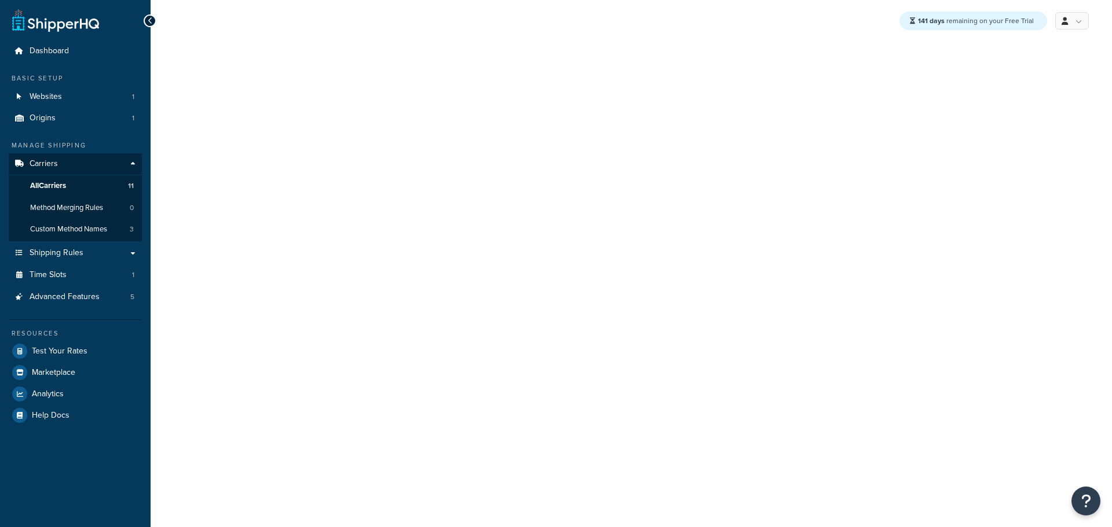
select select "25"
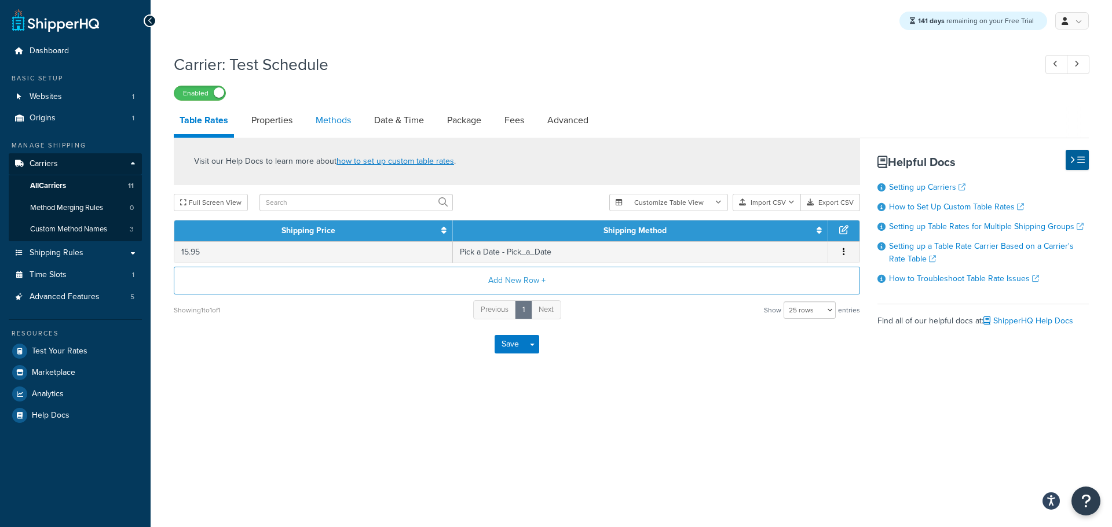
click at [346, 114] on link "Methods" at bounding box center [333, 121] width 47 height 28
select select "25"
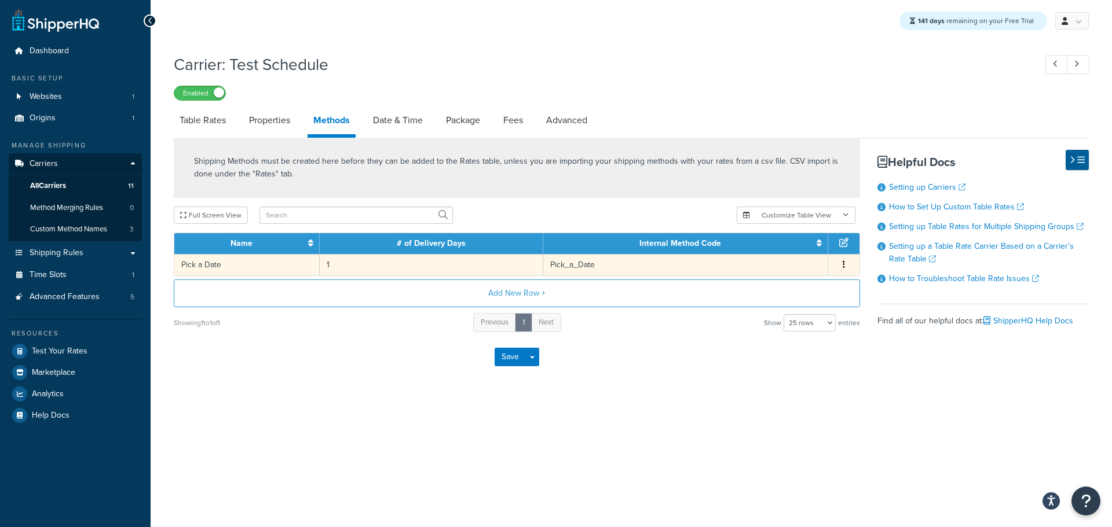
click at [327, 269] on td "1" at bounding box center [431, 264] width 223 height 21
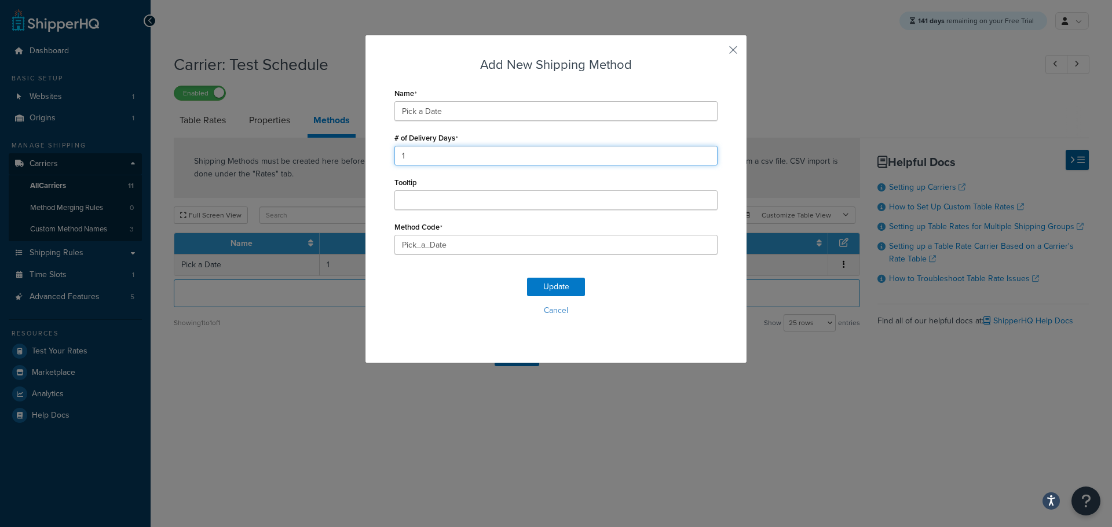
drag, startPoint x: 345, startPoint y: 145, endPoint x: 329, endPoint y: 143, distance: 16.4
click at [329, 143] on div "Add New Shipping Method Name Pick a Date # of Delivery Days 1 Tooltip Method Co…" at bounding box center [556, 263] width 1112 height 527
type input "0"
click at [558, 293] on button "Update" at bounding box center [556, 287] width 58 height 19
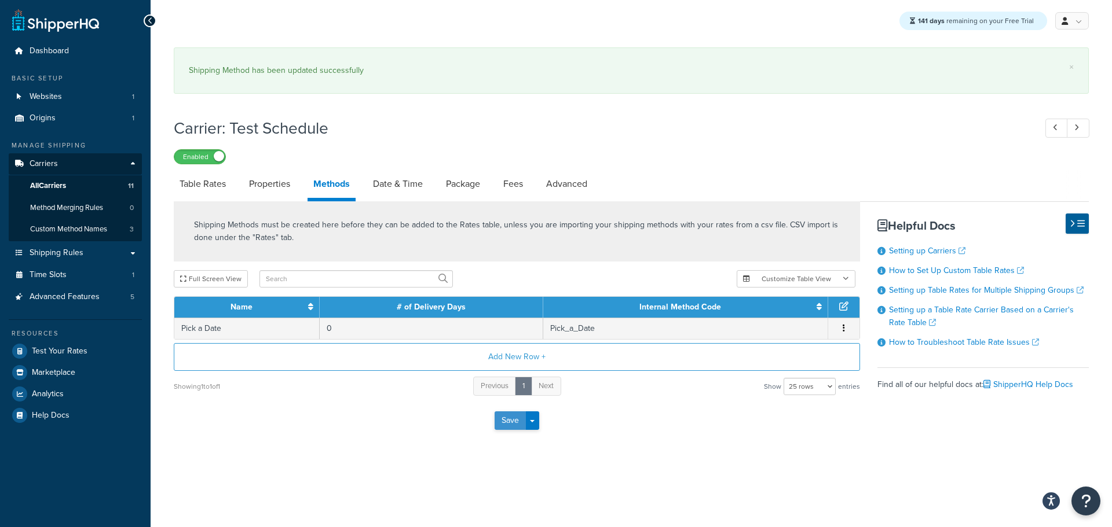
click at [507, 423] on button "Save" at bounding box center [509, 421] width 31 height 19
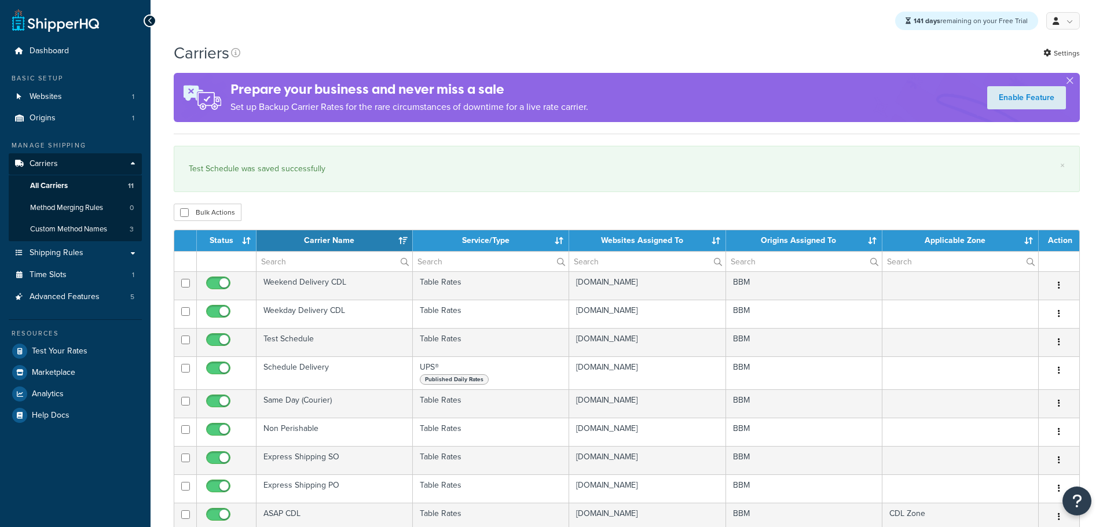
select select "15"
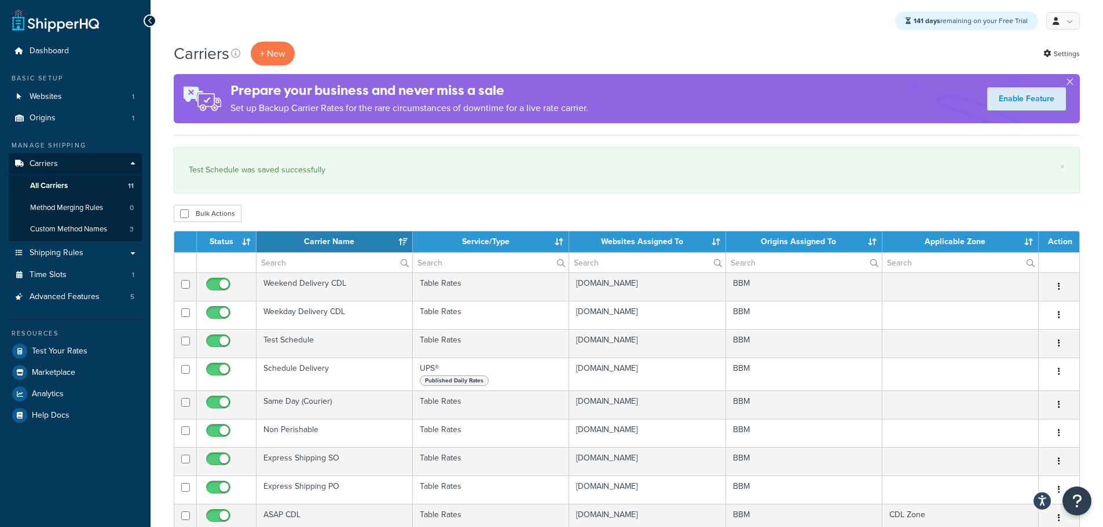
click at [163, 187] on div "Carriers + New Settings Prepare your business and never miss a sale Set up Back…" at bounding box center [627, 473] width 952 height 862
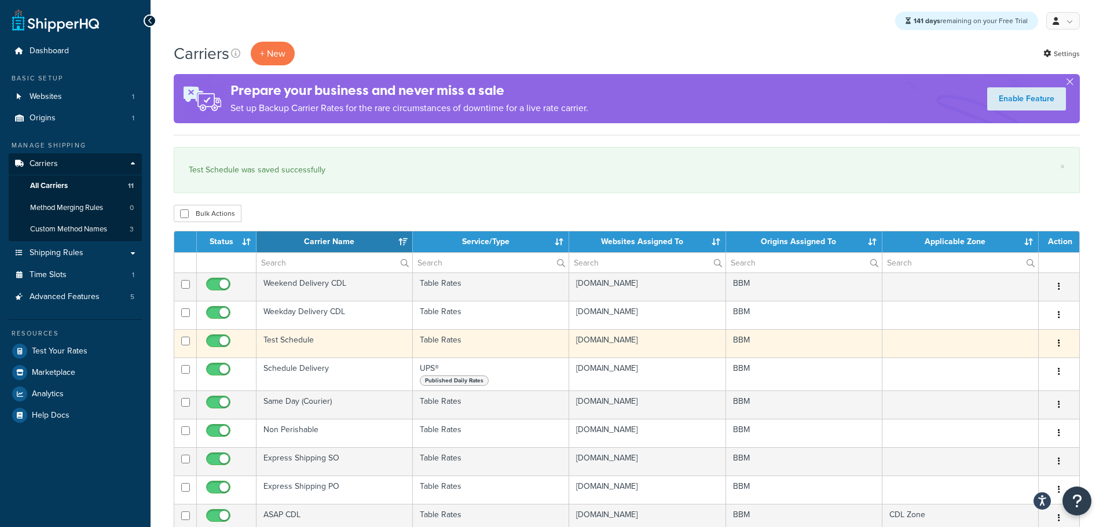
click at [278, 341] on td "Test Schedule" at bounding box center [334, 343] width 156 height 28
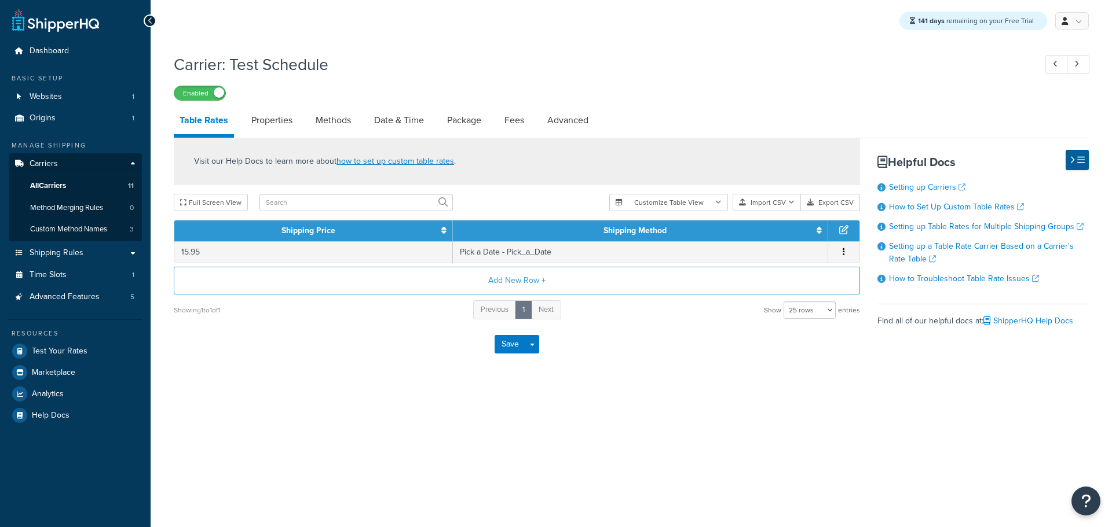
select select "25"
click at [325, 115] on link "Methods" at bounding box center [333, 121] width 47 height 28
select select "25"
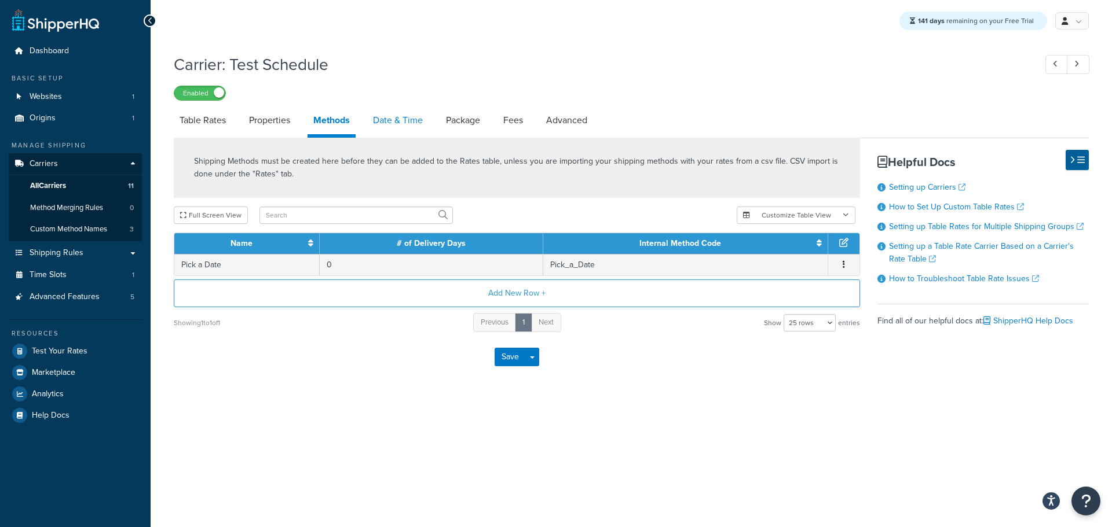
click at [397, 120] on link "Date & Time" at bounding box center [397, 121] width 61 height 28
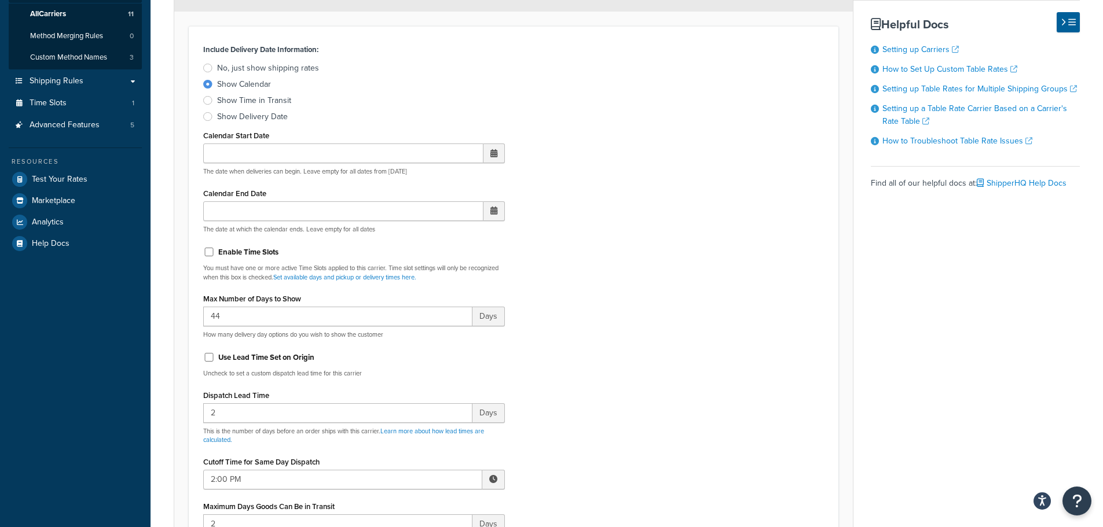
scroll to position [232, 0]
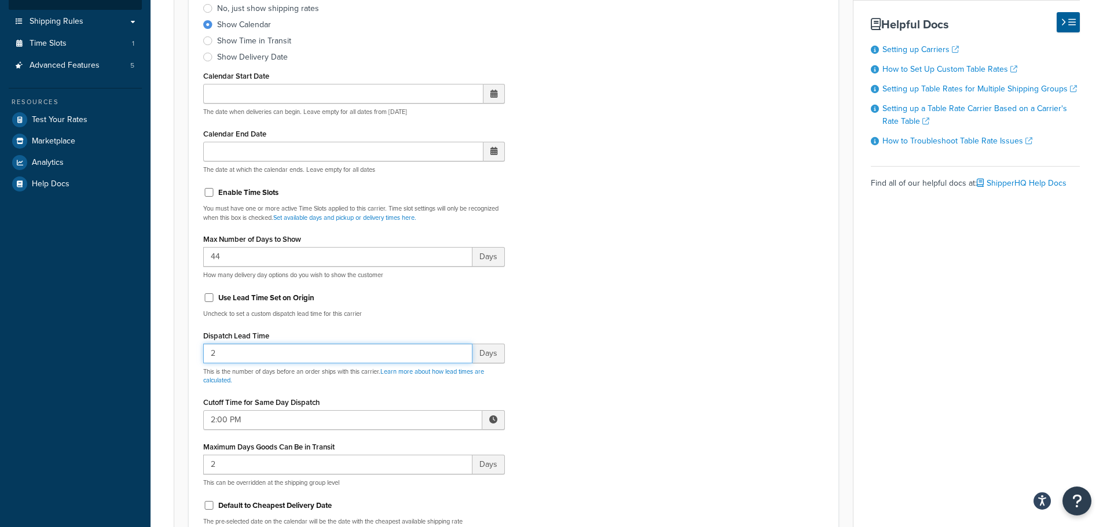
drag, startPoint x: 227, startPoint y: 353, endPoint x: 137, endPoint y: 349, distance: 90.4
click at [137, 349] on div "Dashboard Basic Setup Websites 1 Origins 1 Manage Shipping Carriers Carriers Al…" at bounding box center [551, 503] width 1103 height 1470
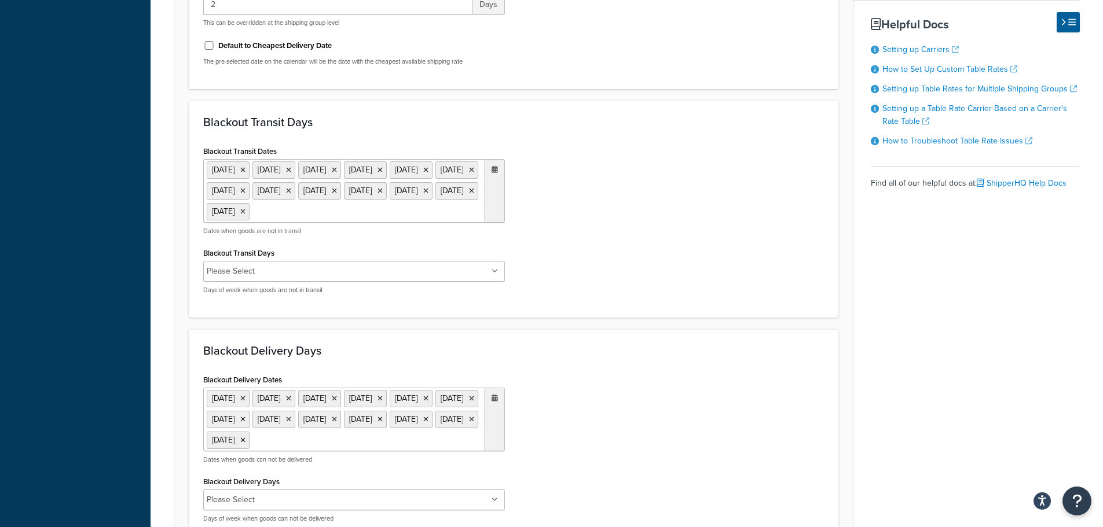
scroll to position [926, 0]
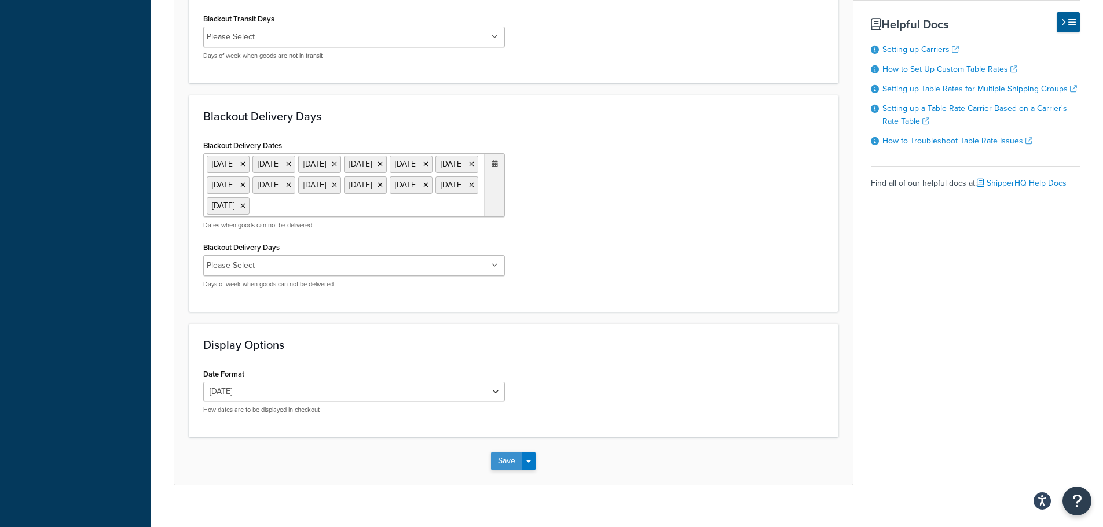
type input "1"
click at [495, 471] on button "Save" at bounding box center [506, 461] width 31 height 19
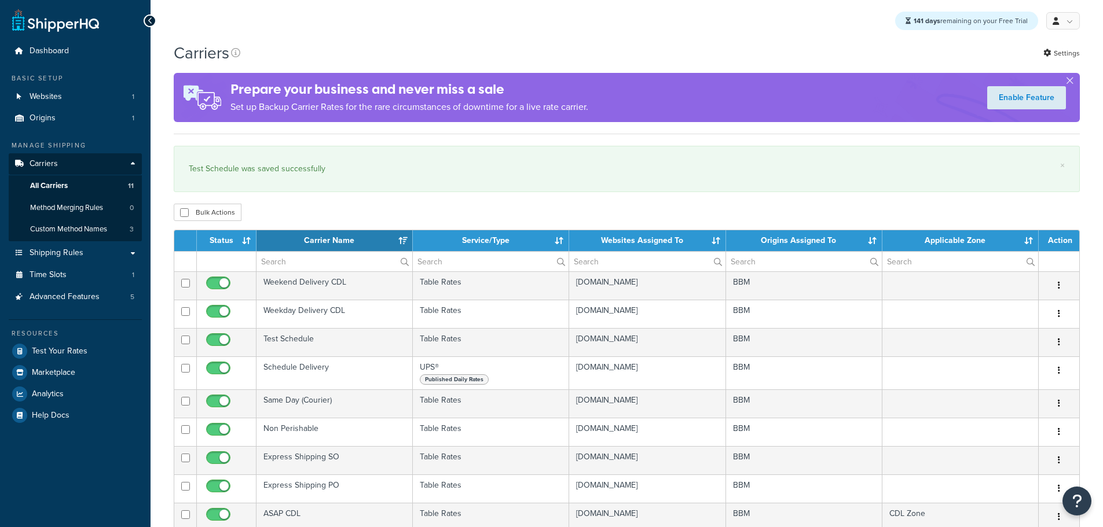
select select "15"
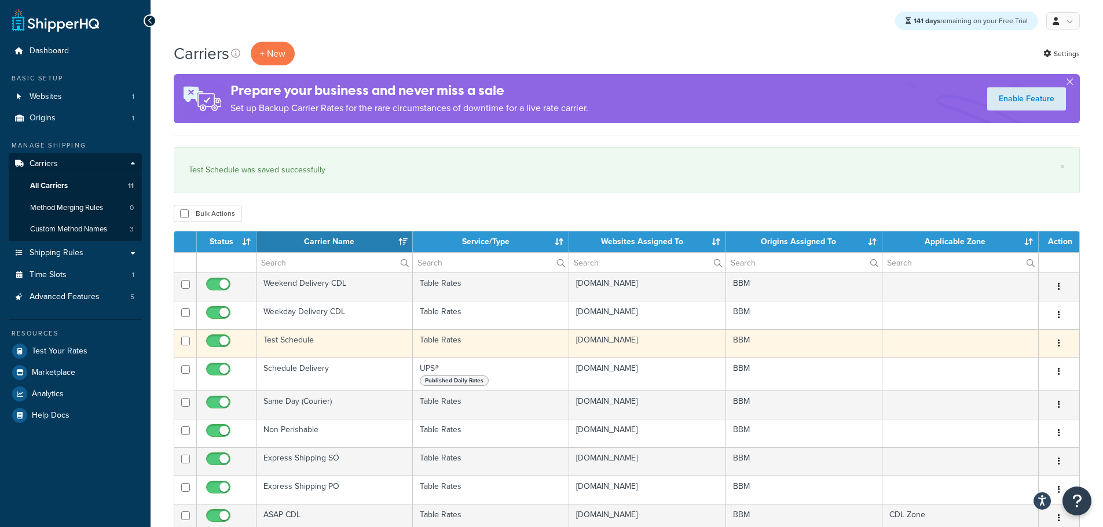
click at [276, 341] on td "Test Schedule" at bounding box center [334, 343] width 156 height 28
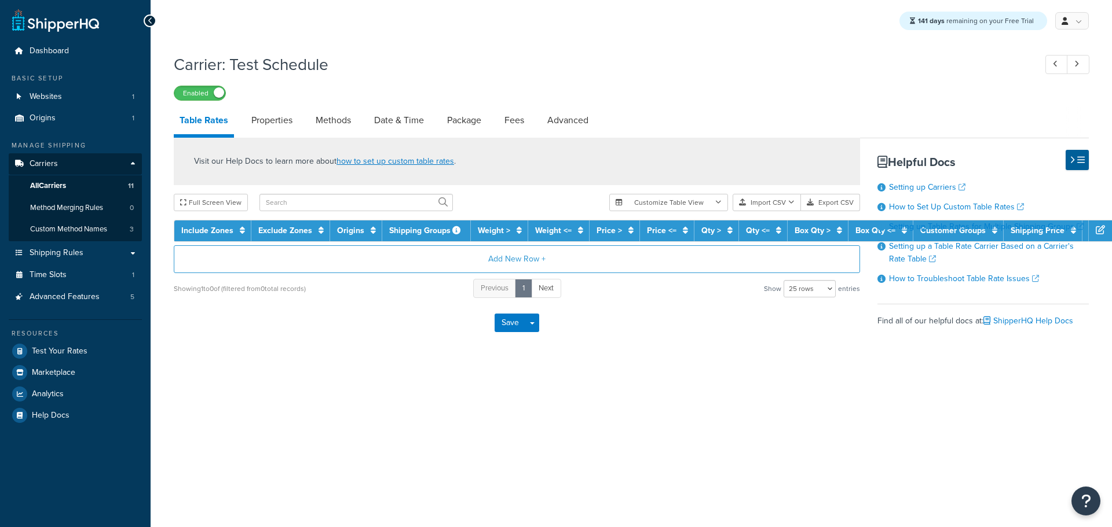
select select "25"
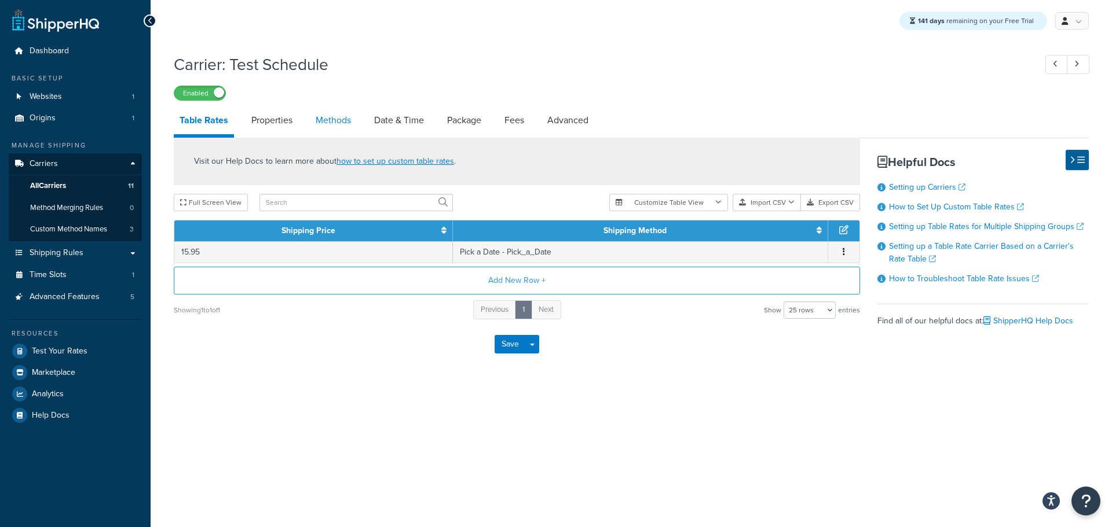
click at [331, 125] on link "Methods" at bounding box center [333, 121] width 47 height 28
select select "25"
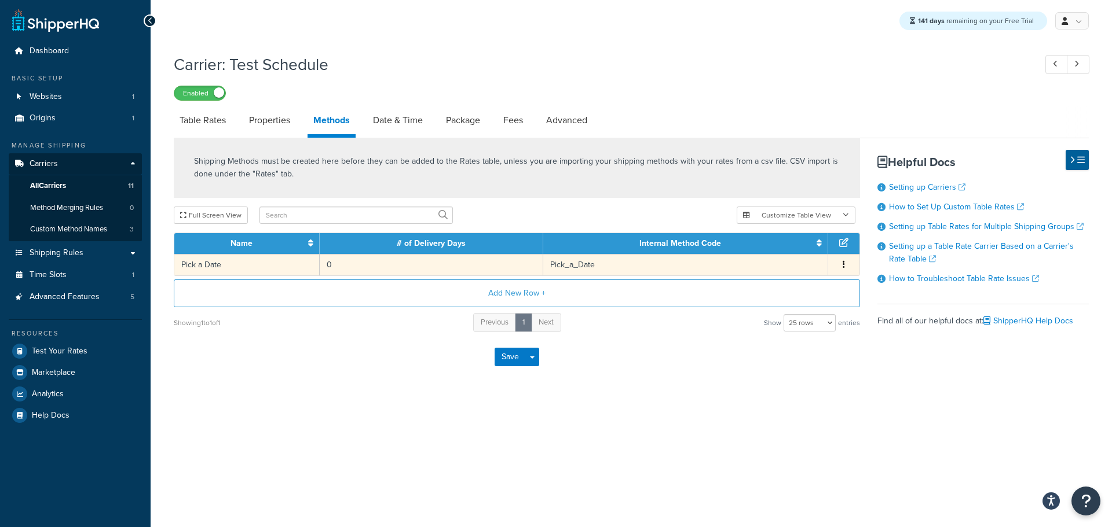
click at [290, 269] on td "Pick a Date" at bounding box center [246, 264] width 145 height 21
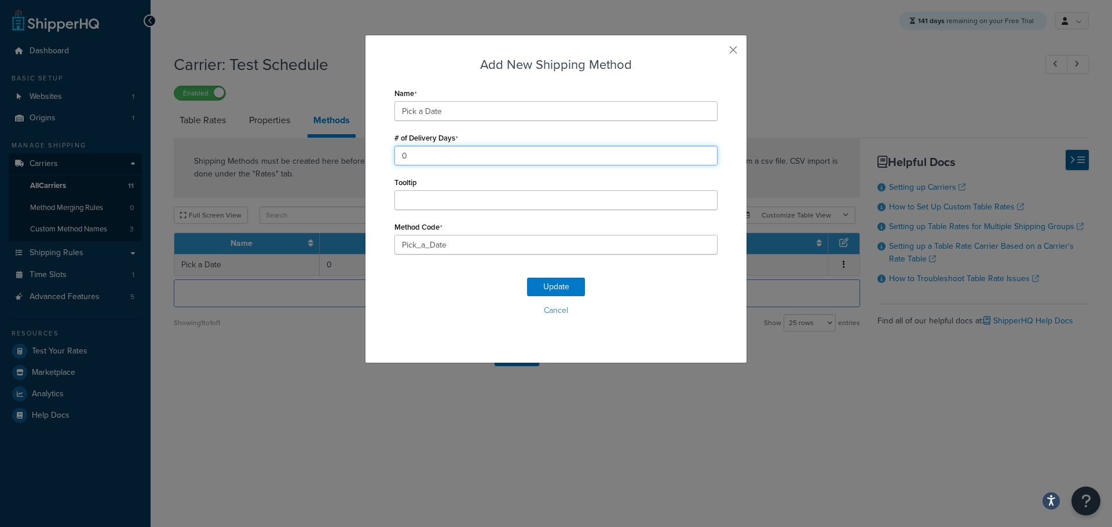
drag, startPoint x: 432, startPoint y: 156, endPoint x: 213, endPoint y: 148, distance: 219.0
click at [214, 148] on div "Add New Shipping Method Name Pick a Date # of Delivery Days 0 Tooltip Method Co…" at bounding box center [556, 263] width 1112 height 527
drag, startPoint x: 417, startPoint y: 157, endPoint x: 340, endPoint y: 145, distance: 77.4
click at [341, 145] on div "Add New Shipping Method Name Pick a Date # of Delivery Days 2 Tooltip Method Co…" at bounding box center [556, 263] width 1112 height 527
type input "1"
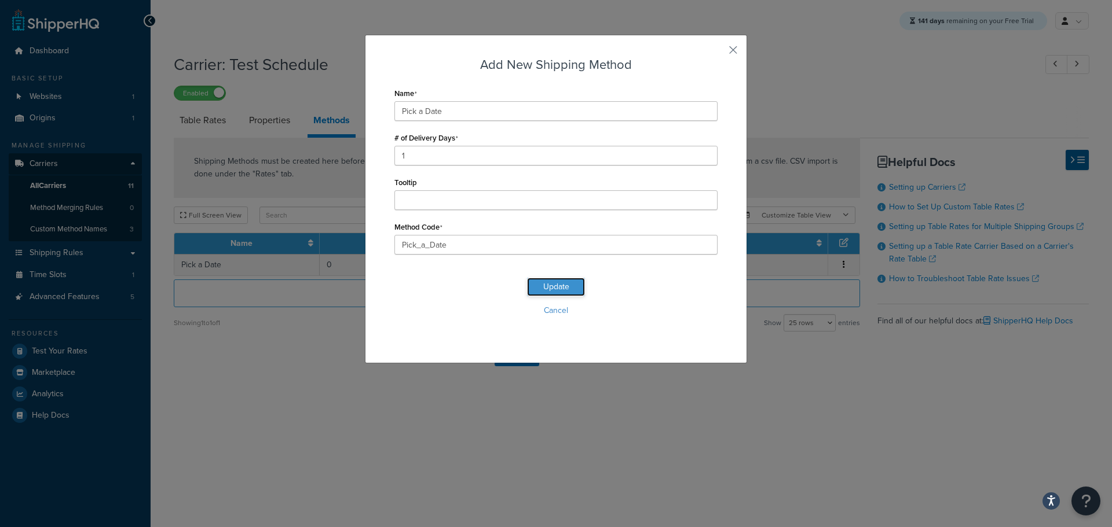
click at [550, 288] on button "Update" at bounding box center [556, 287] width 58 height 19
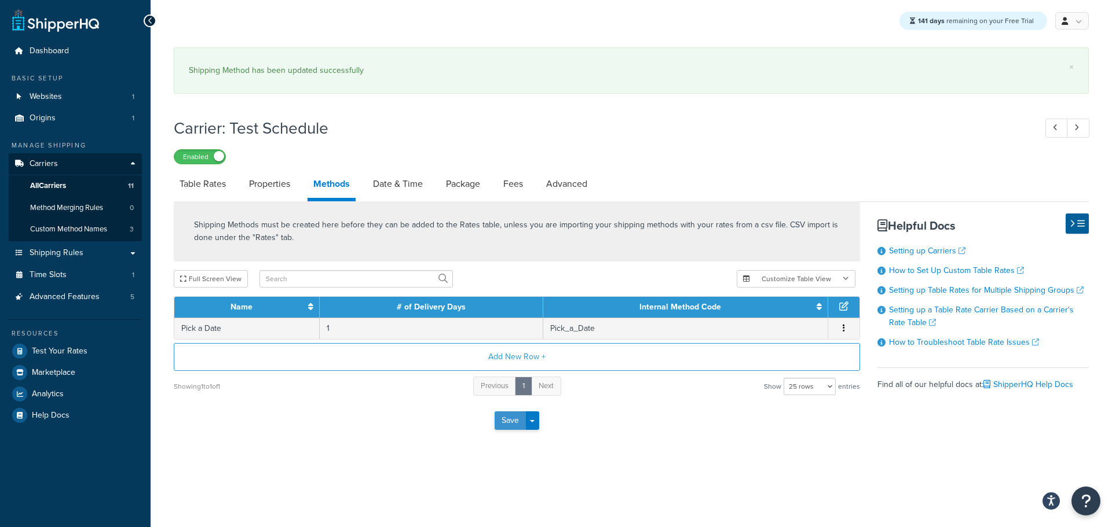
click at [507, 412] on button "Save" at bounding box center [509, 421] width 31 height 19
click at [505, 415] on button "Save" at bounding box center [509, 421] width 31 height 19
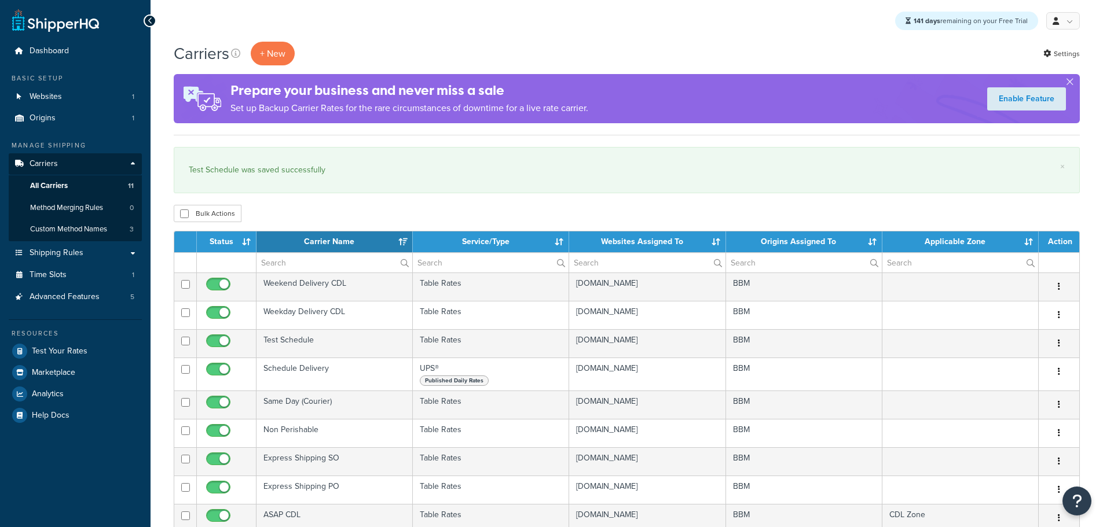
select select "15"
